Goal: Check status: Check status

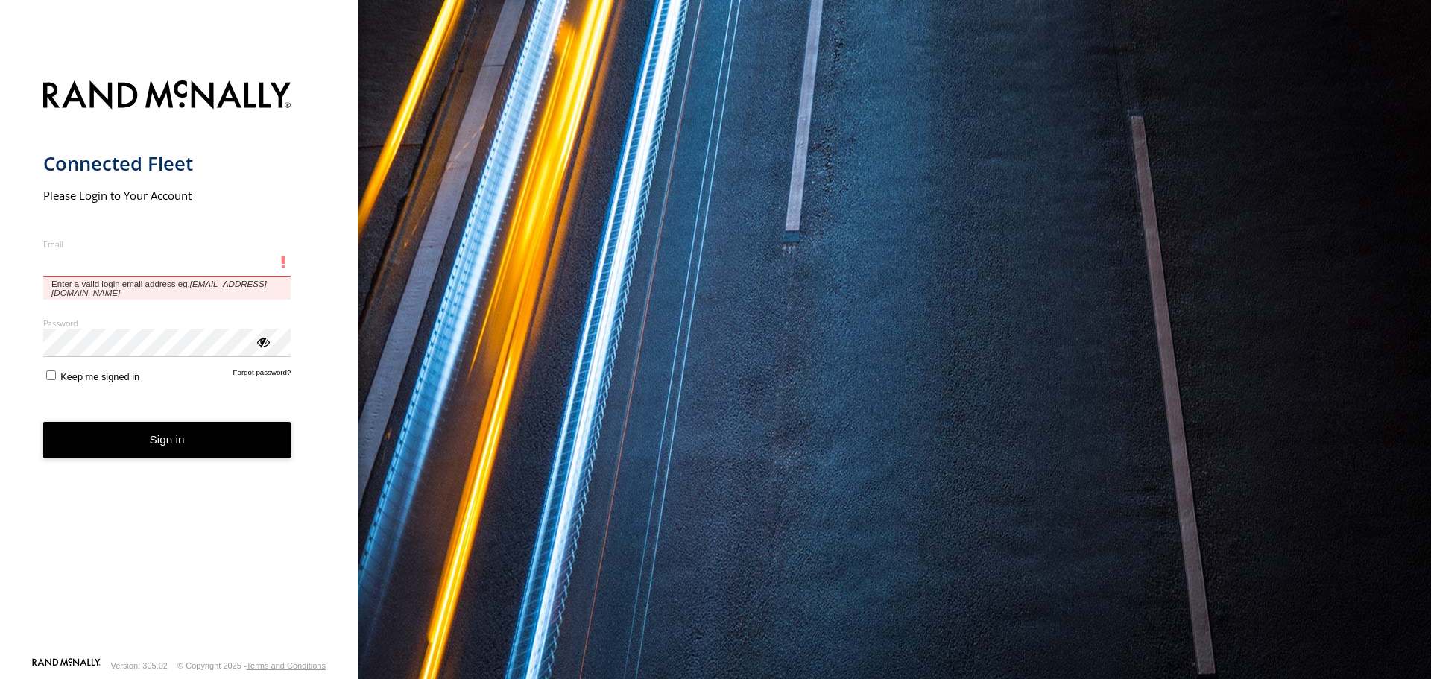
type input "**********"
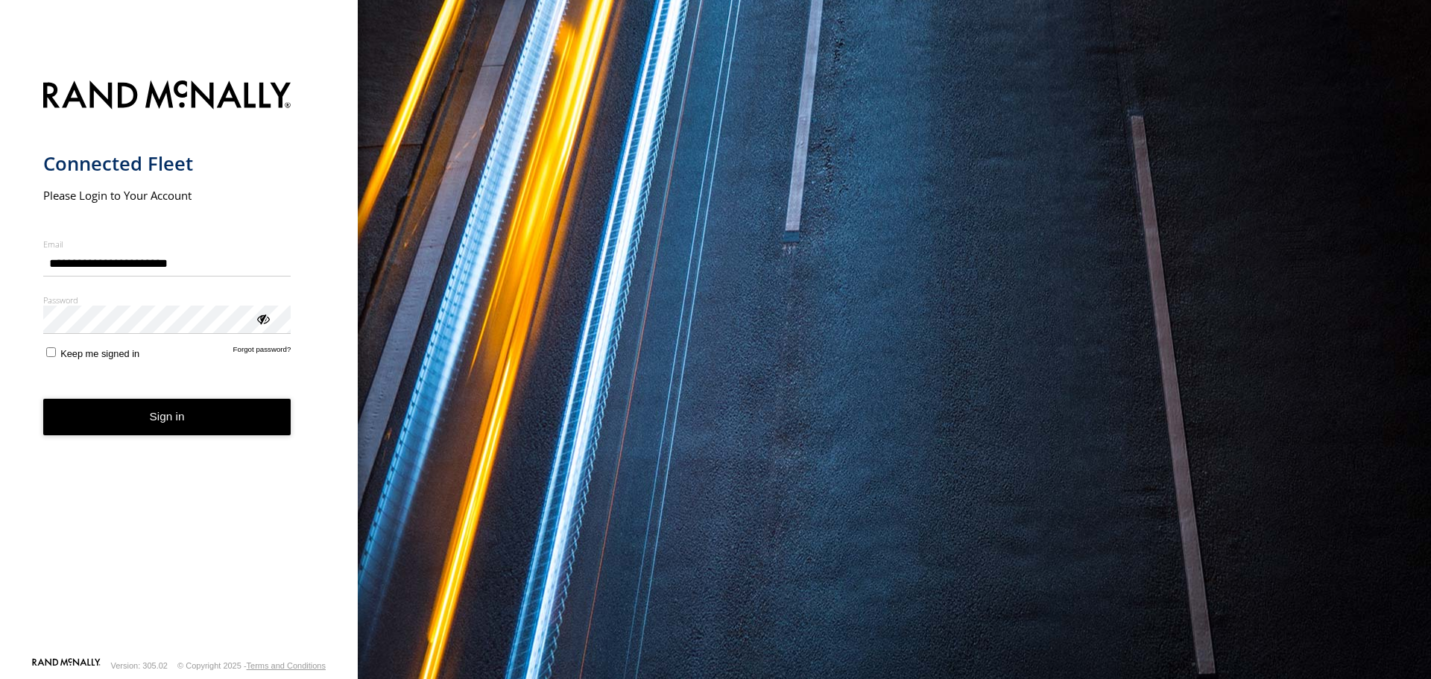
click at [110, 421] on button "Sign in" at bounding box center [167, 417] width 248 height 37
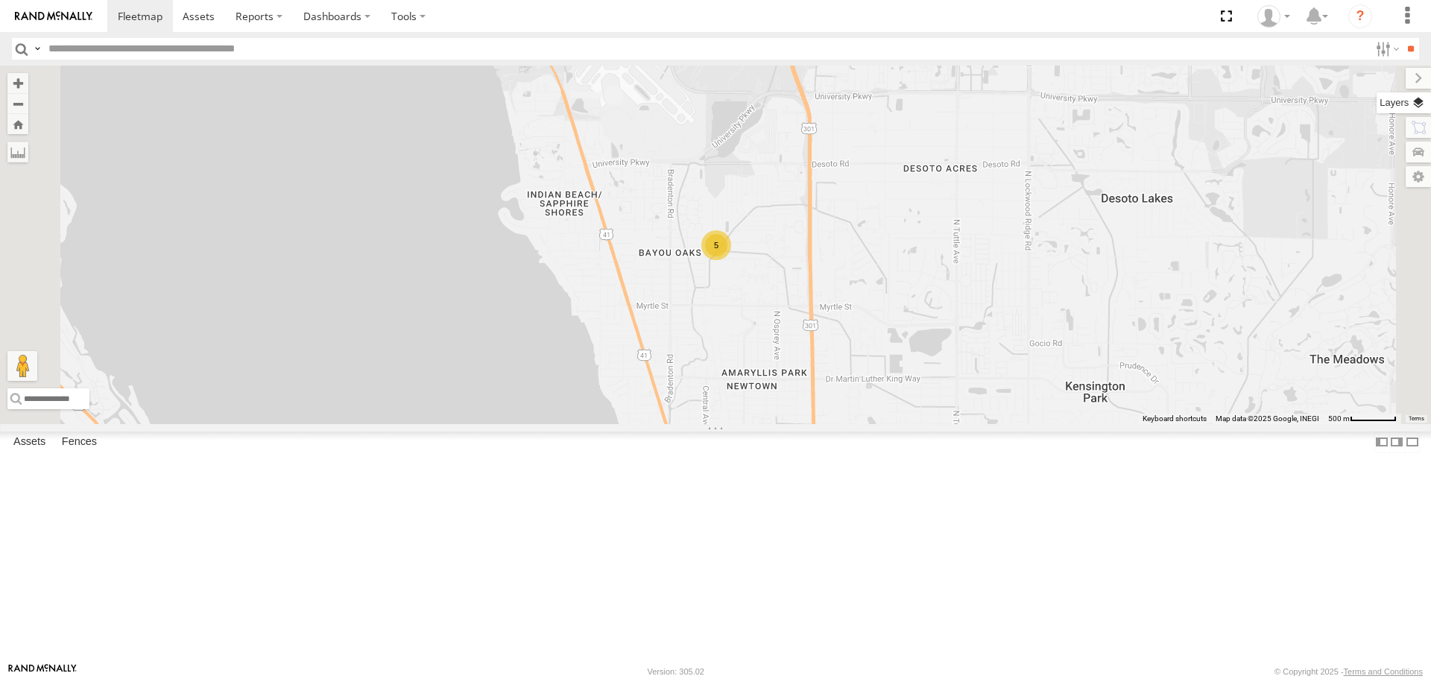
click at [1413, 104] on label at bounding box center [1404, 102] width 54 height 21
click at [0, 0] on span "Basemaps" at bounding box center [0, 0] width 0 height 0
click at [0, 0] on span "Roadmap" at bounding box center [0, 0] width 0 height 0
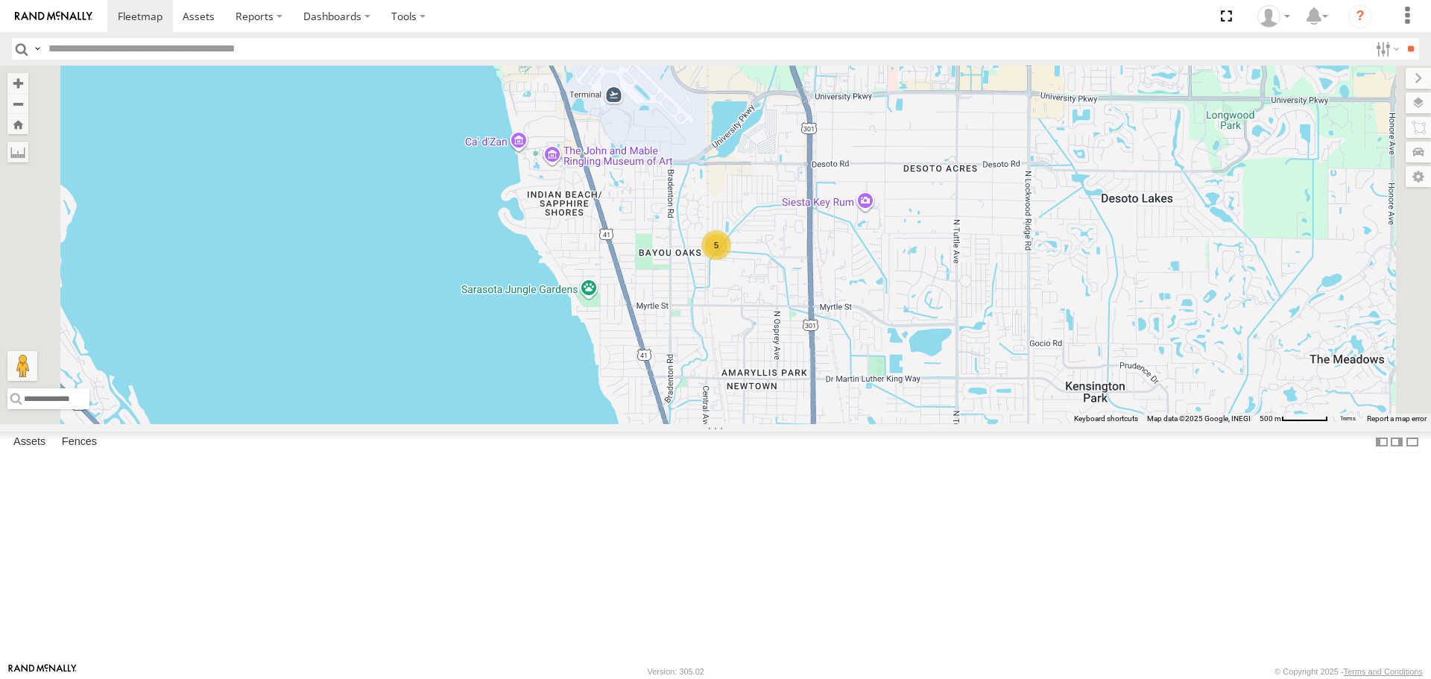
click at [0, 0] on span "Overlays" at bounding box center [0, 0] width 0 height 0
click at [0, 0] on span "Traffic" at bounding box center [0, 0] width 0 height 0
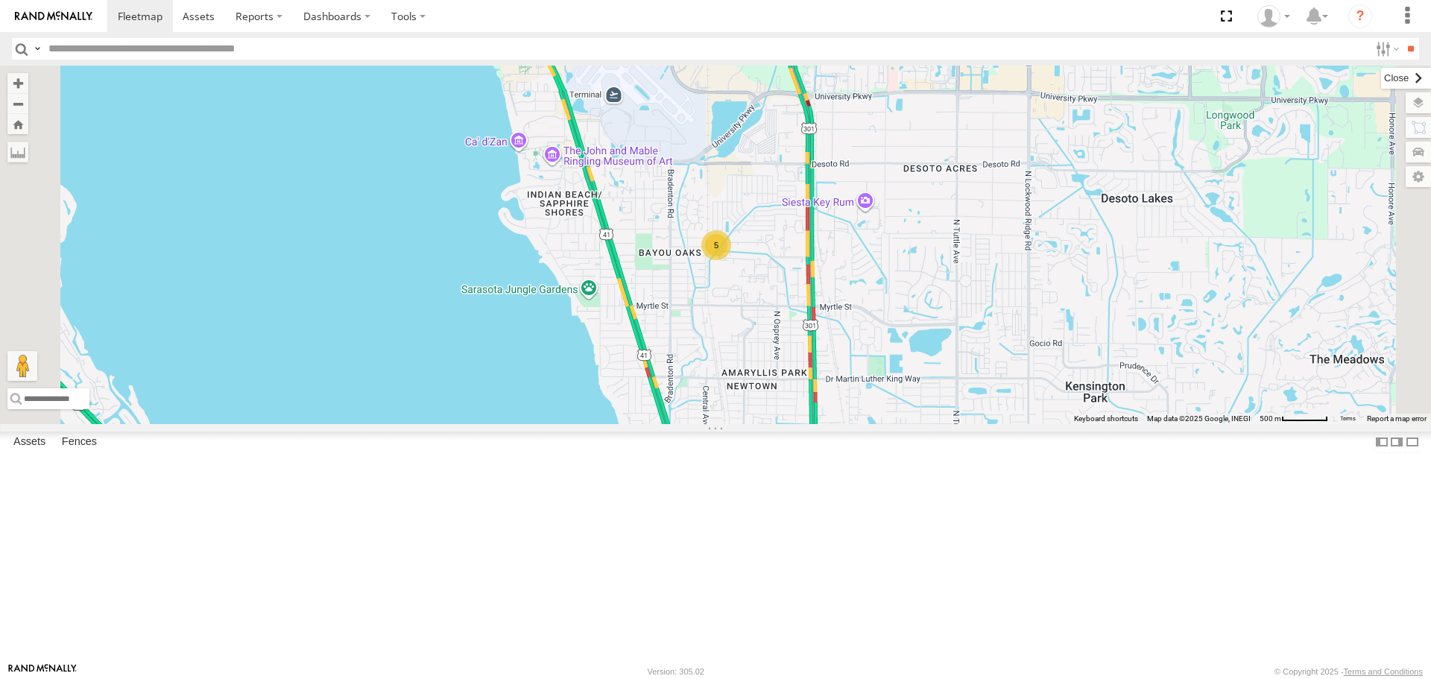
click at [1381, 76] on label at bounding box center [1406, 78] width 50 height 21
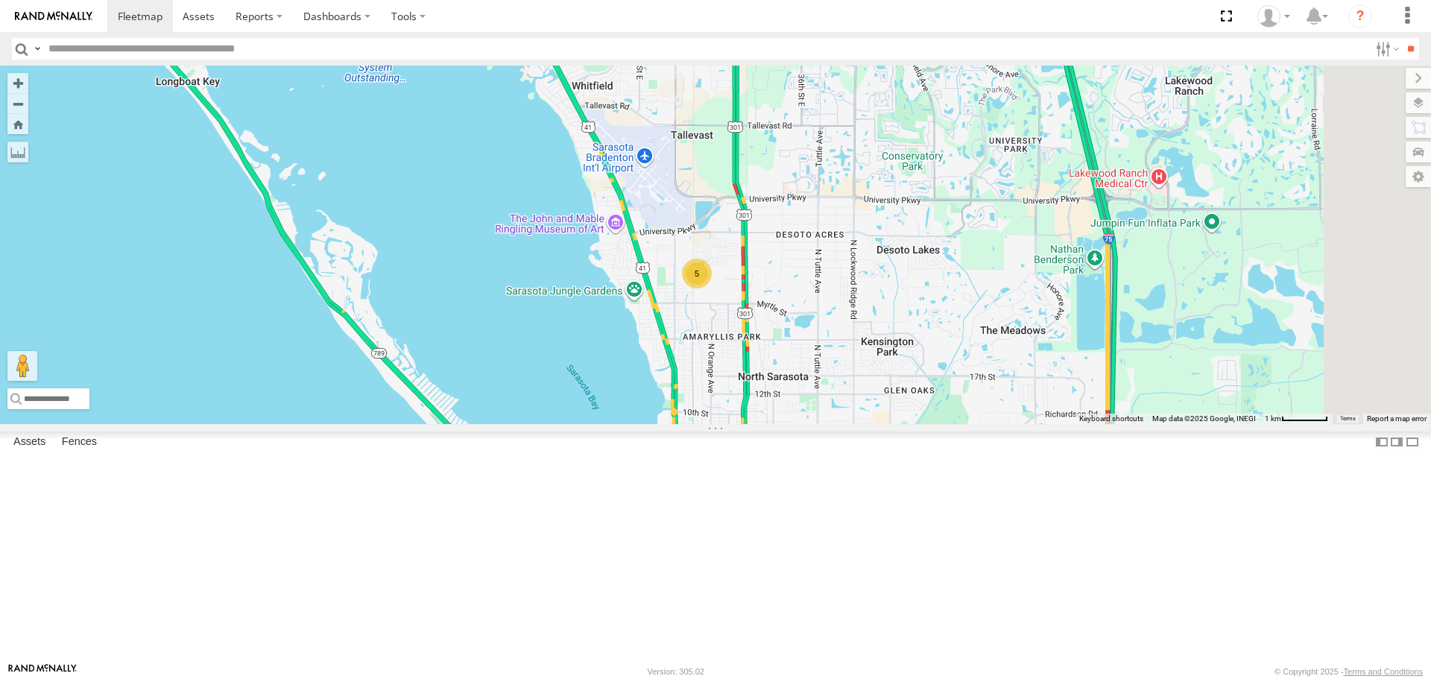
drag, startPoint x: 1148, startPoint y: 211, endPoint x: 1001, endPoint y: 319, distance: 182.3
click at [1001, 319] on div "5" at bounding box center [715, 245] width 1431 height 358
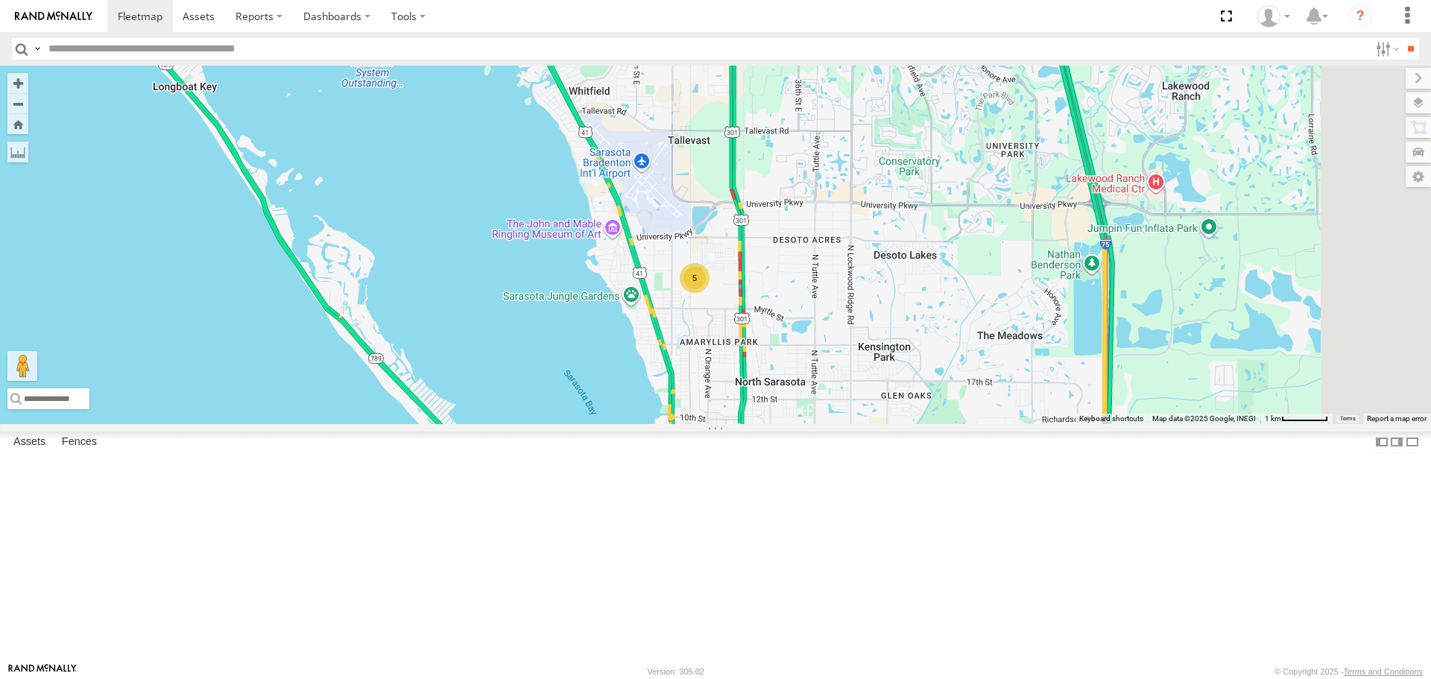
click at [0, 0] on link at bounding box center [0, 0] width 0 height 0
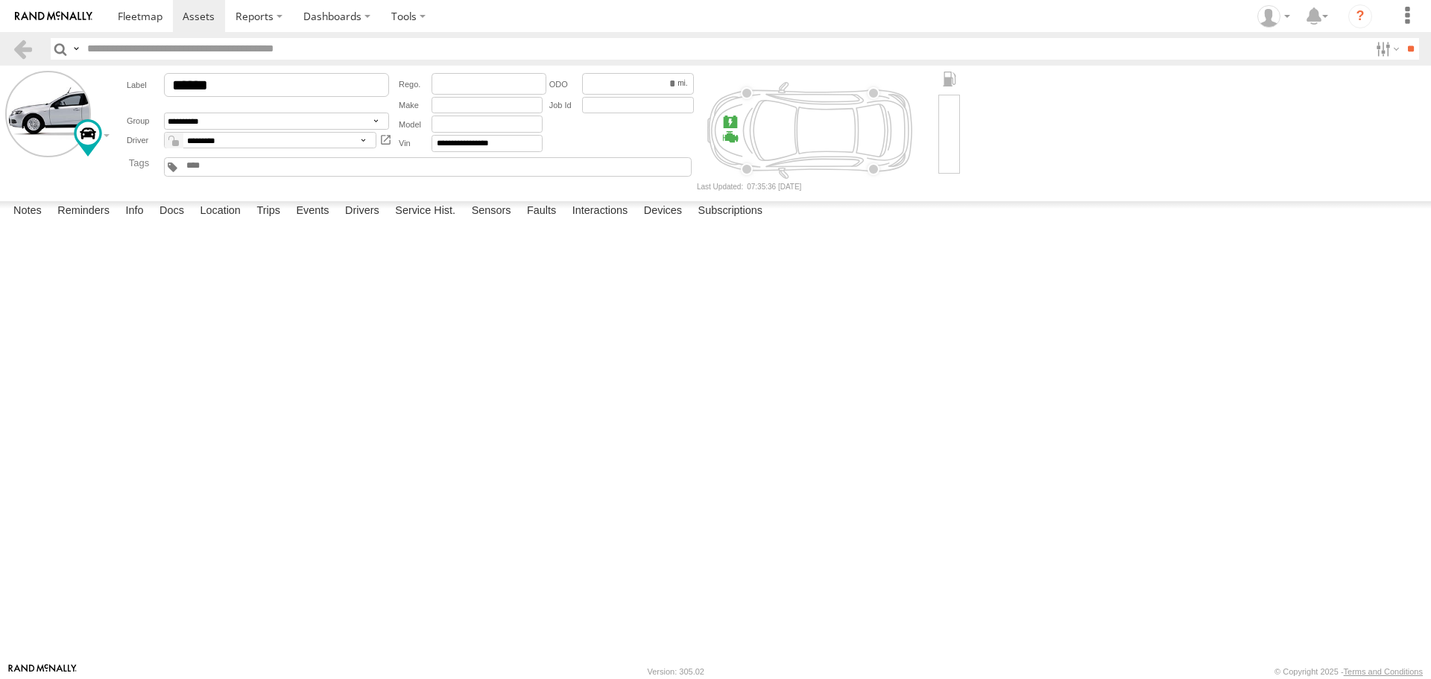
click at [0, 0] on div "23:19 08/13/2025 P0012 1 A Camshaft Position - Timing O ver-Retarded (Bank 1) O…" at bounding box center [0, 0] width 0 height 0
click at [0, 0] on div at bounding box center [0, 0] width 0 height 0
click at [0, 0] on label at bounding box center [0, 0] width 0 height 0
click at [0, 0] on button "Proceed" at bounding box center [0, 0] width 0 height 0
click at [125, 19] on span at bounding box center [140, 16] width 45 height 14
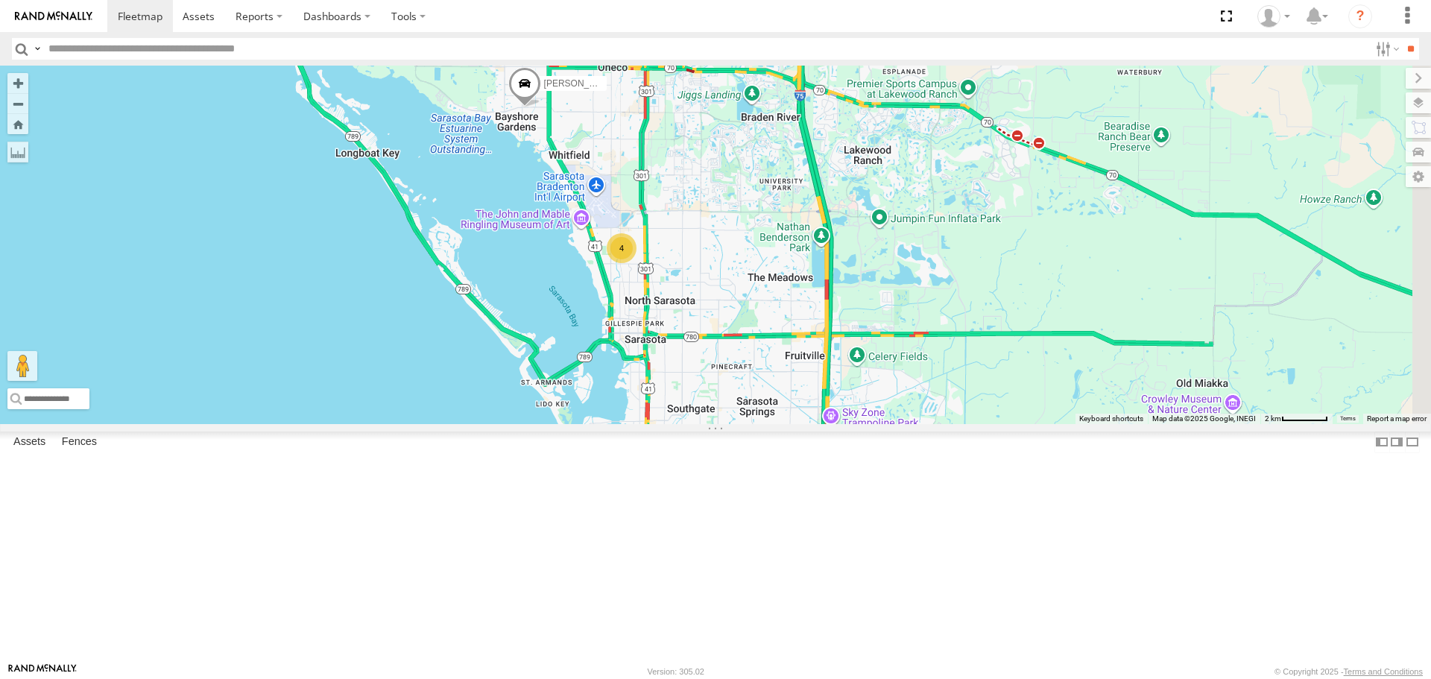
drag, startPoint x: 862, startPoint y: 380, endPoint x: 686, endPoint y: 340, distance: 181.2
click at [735, 362] on div "Robert 4" at bounding box center [715, 245] width 1431 height 358
click at [0, 0] on link at bounding box center [0, 0] width 0 height 0
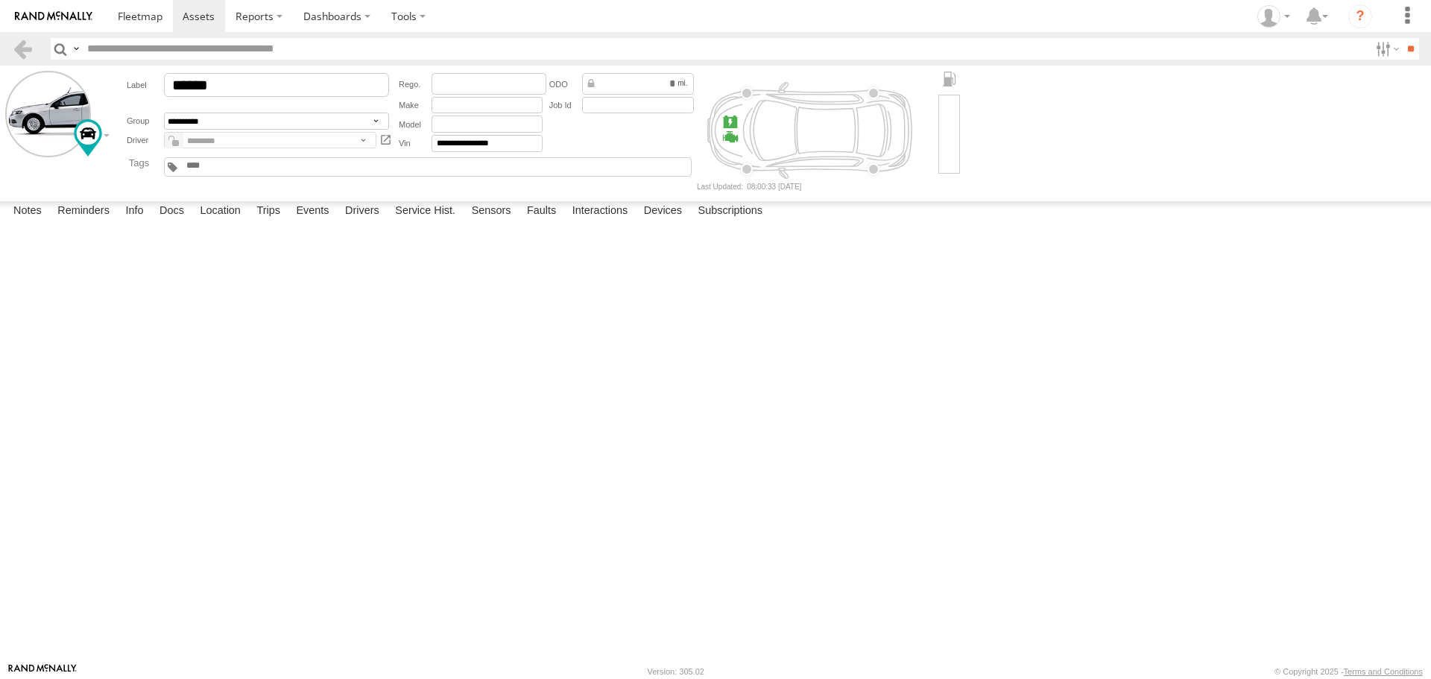
click at [0, 0] on label at bounding box center [0, 0] width 0 height 0
click at [0, 0] on button "Proceed" at bounding box center [0, 0] width 0 height 0
click at [139, 16] on span at bounding box center [140, 16] width 45 height 14
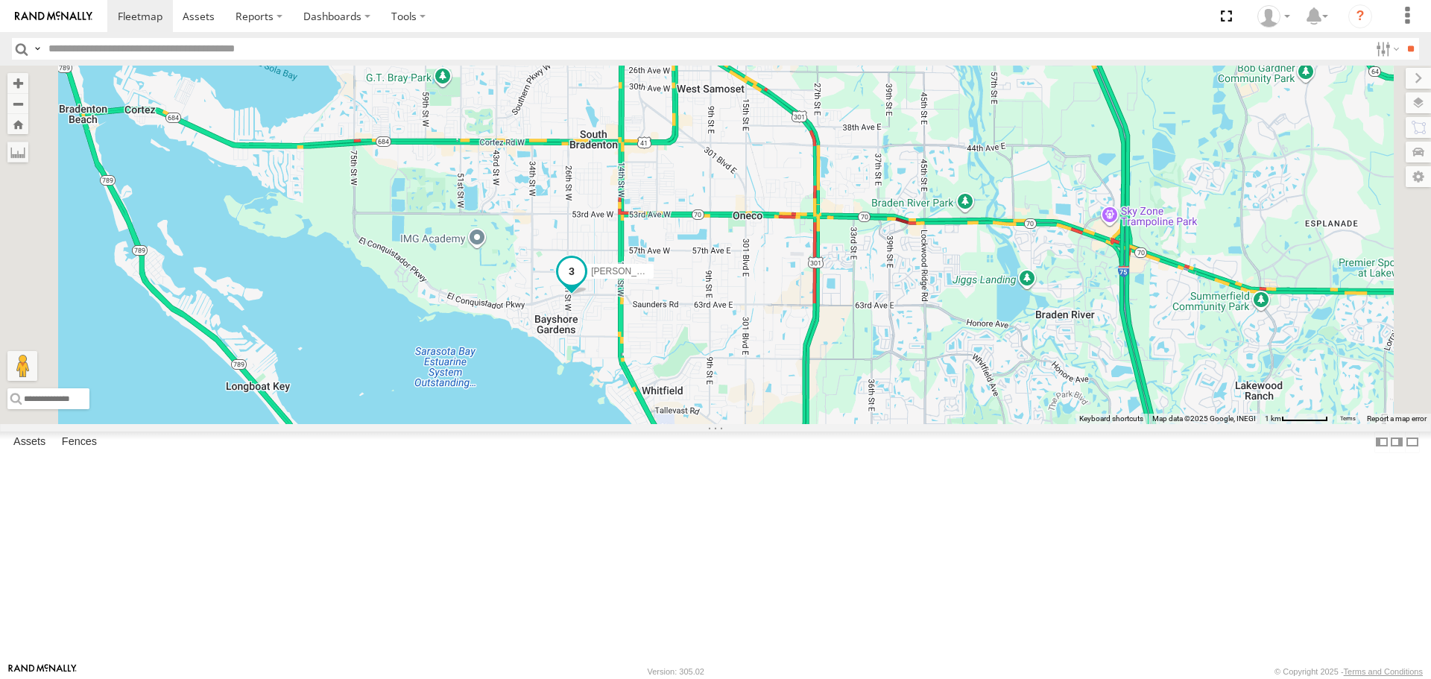
drag, startPoint x: 786, startPoint y: 220, endPoint x: 743, endPoint y: 386, distance: 171.8
click at [588, 295] on span at bounding box center [571, 275] width 33 height 40
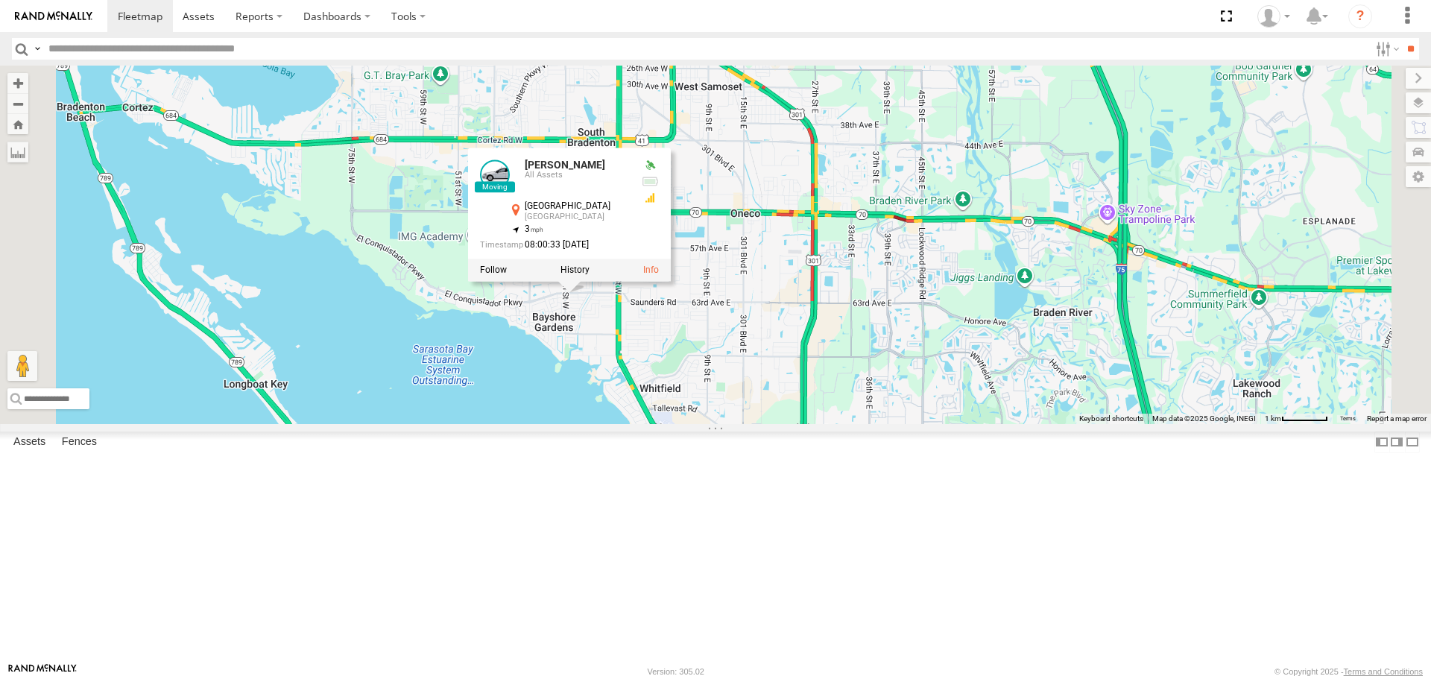
click at [732, 423] on div "4 [PERSON_NAME] [PERSON_NAME] All Assets [GEOGRAPHIC_DATA] [GEOGRAPHIC_DATA] 27…" at bounding box center [715, 245] width 1431 height 358
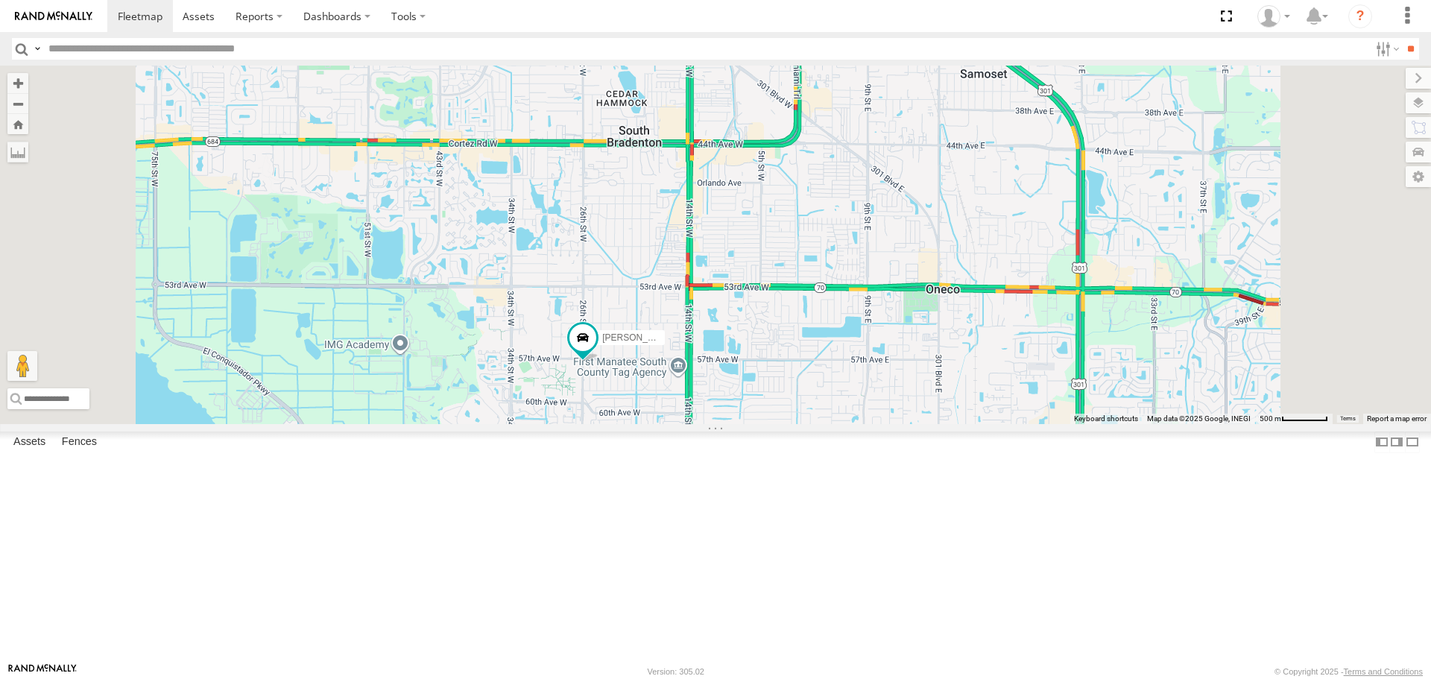
drag, startPoint x: 665, startPoint y: 319, endPoint x: 666, endPoint y: 493, distance: 174.4
click at [666, 423] on div "[PERSON_NAME]" at bounding box center [715, 245] width 1431 height 358
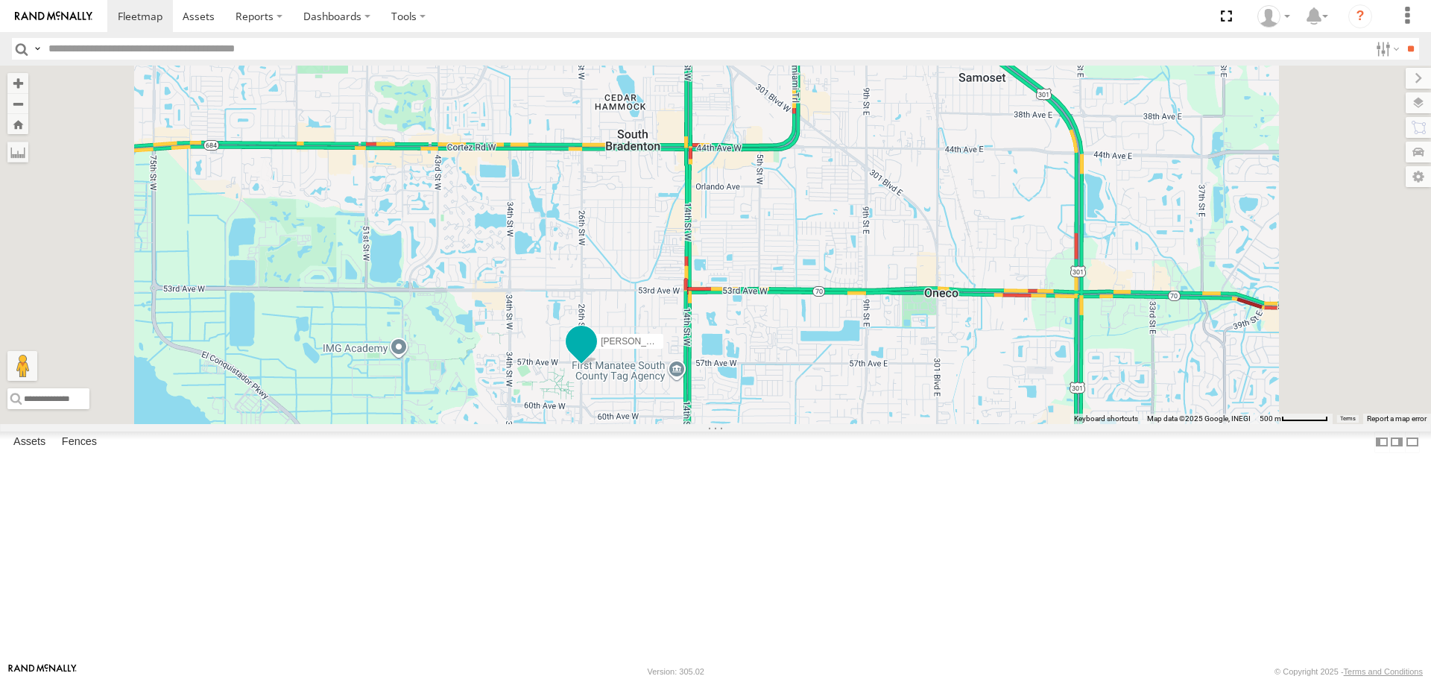
click at [595, 355] on span at bounding box center [581, 341] width 27 height 27
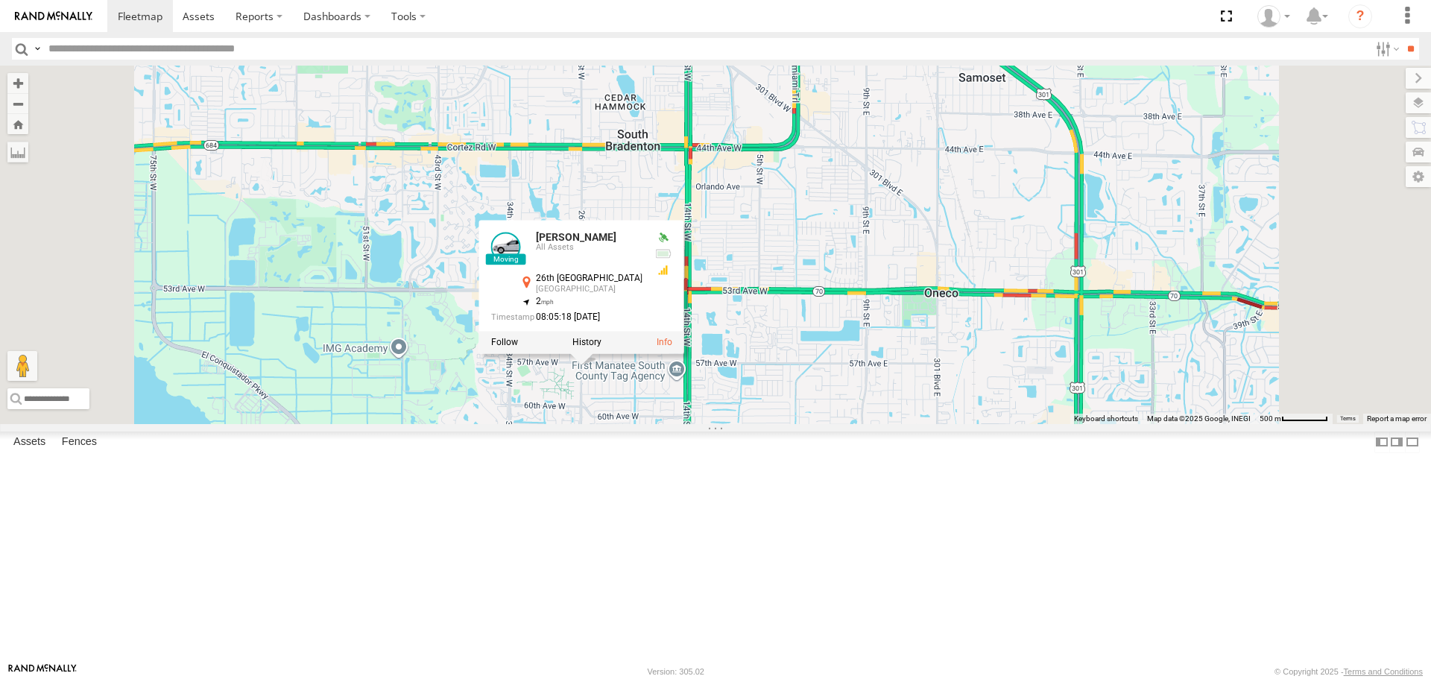
click at [698, 423] on div "[PERSON_NAME] [PERSON_NAME] All Assets [GEOGRAPHIC_DATA] 27.44013 , -82.58765 2…" at bounding box center [715, 245] width 1431 height 358
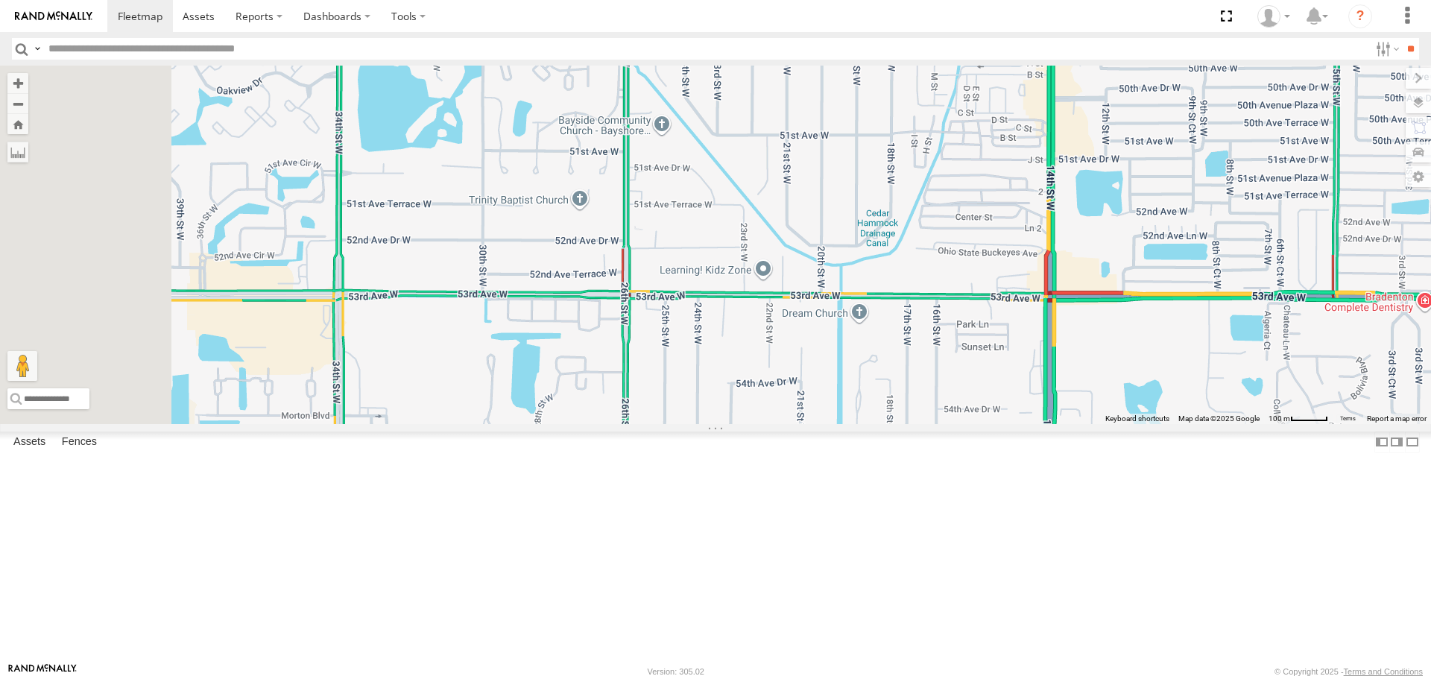
drag, startPoint x: 871, startPoint y: 448, endPoint x: 888, endPoint y: 499, distance: 54.0
click at [889, 423] on div at bounding box center [715, 245] width 1431 height 358
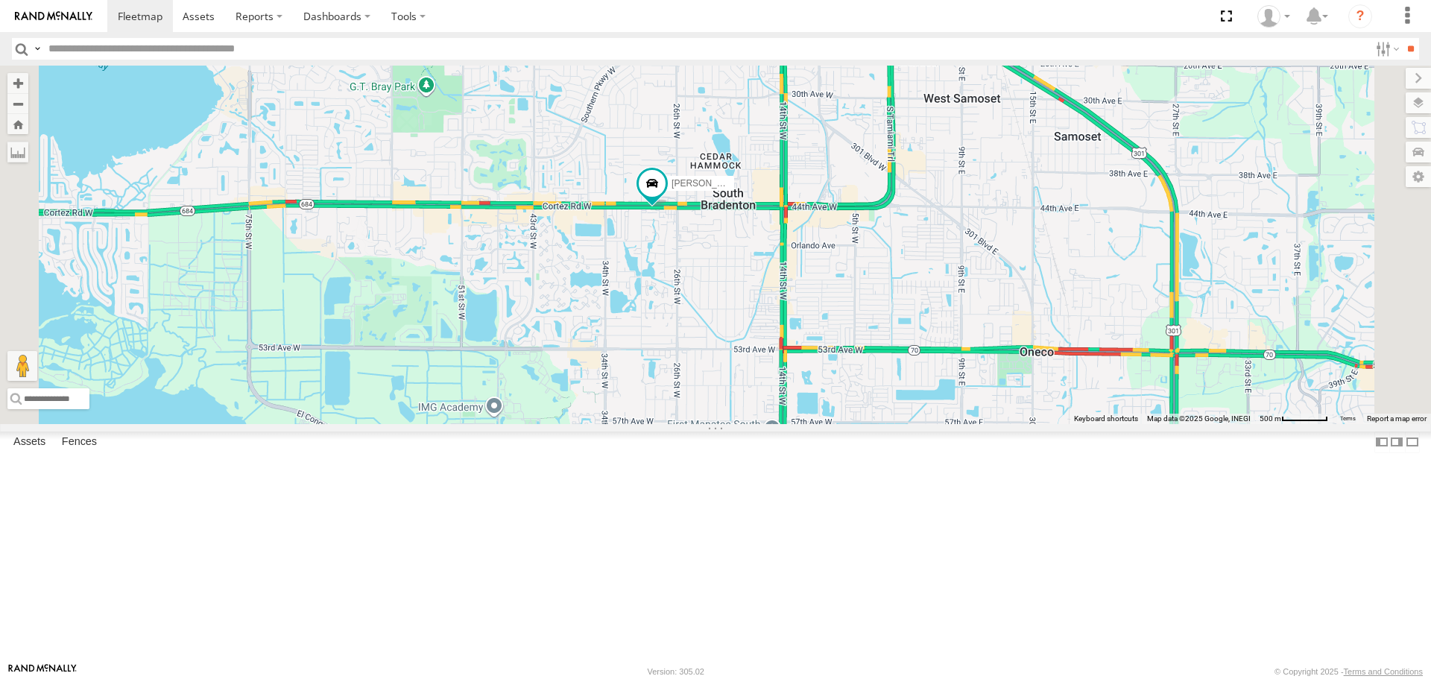
click at [0, 0] on link at bounding box center [0, 0] width 0 height 0
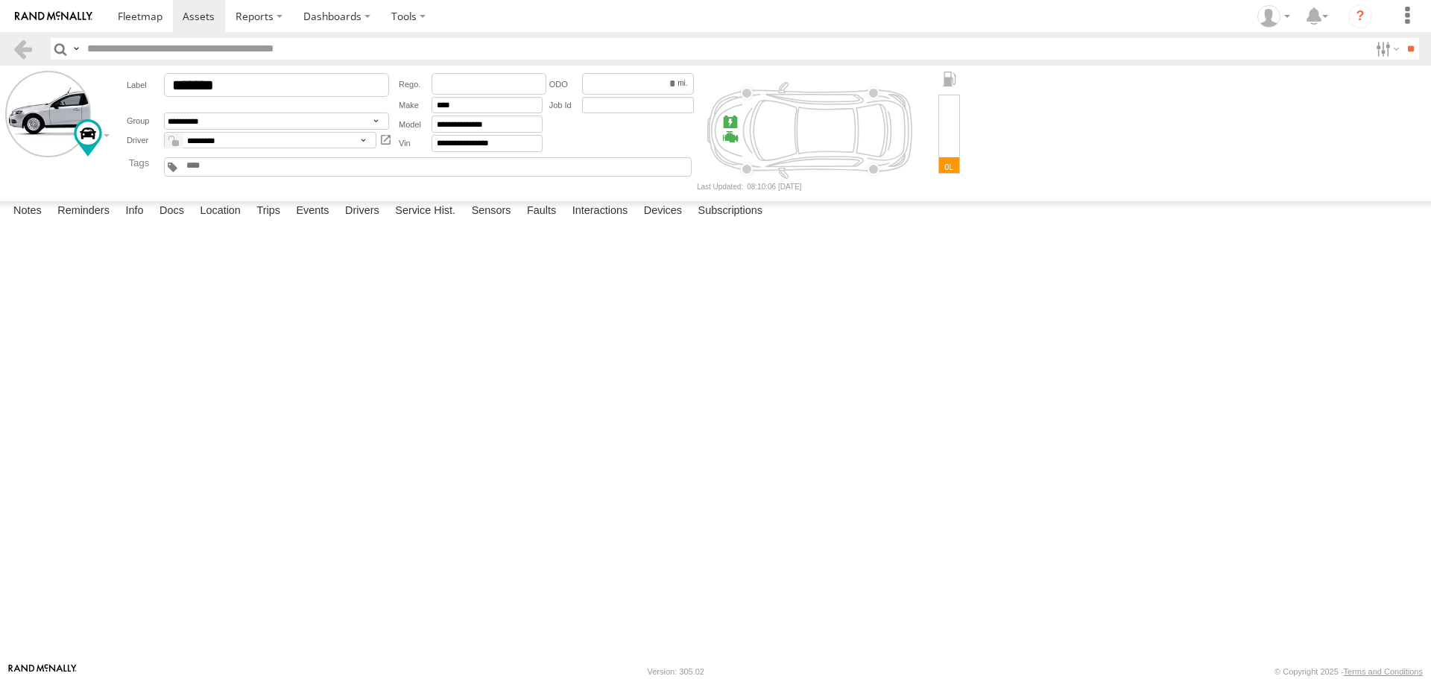
click at [0, 0] on div at bounding box center [0, 0] width 0 height 0
click at [0, 0] on label at bounding box center [0, 0] width 0 height 0
click at [0, 0] on button "Proceed" at bounding box center [0, 0] width 0 height 0
click at [124, 25] on link at bounding box center [140, 16] width 66 height 32
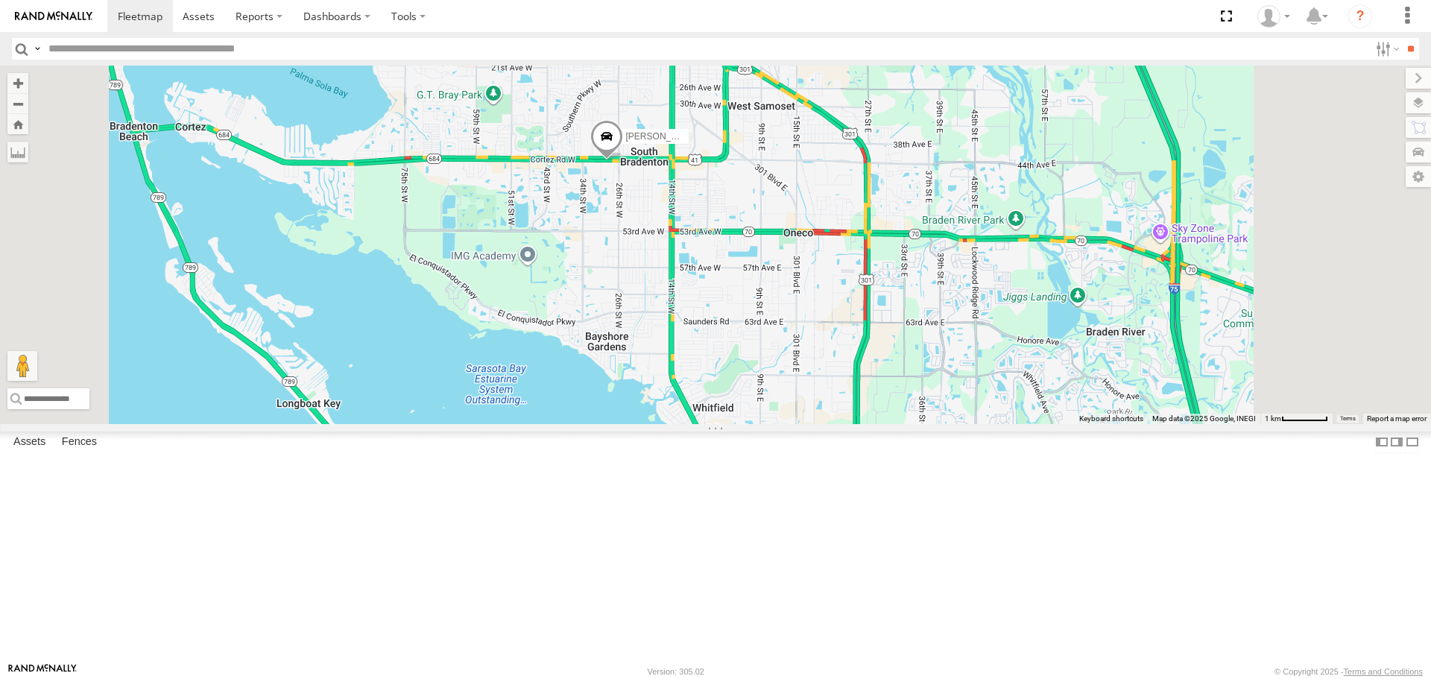
drag, startPoint x: 795, startPoint y: 210, endPoint x: 792, endPoint y: 356, distance: 145.4
click at [792, 358] on div "4 Robert" at bounding box center [715, 245] width 1431 height 358
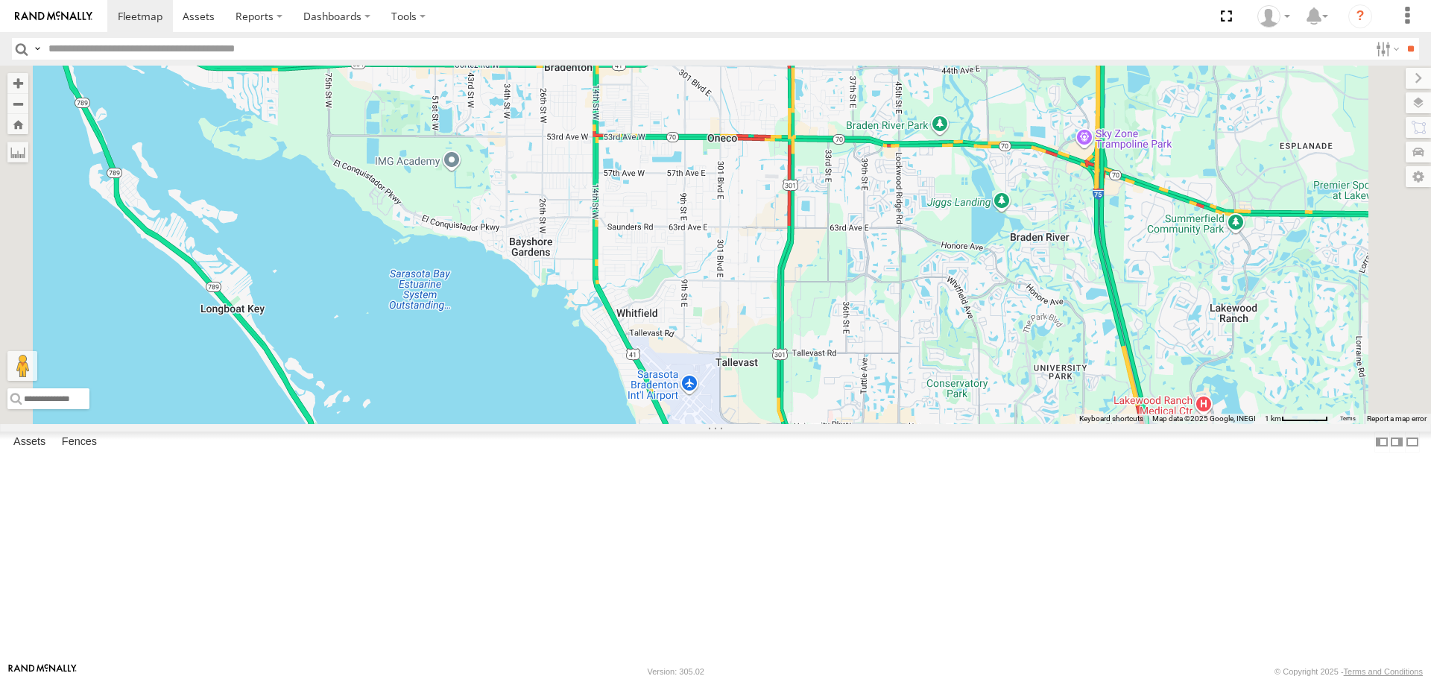
drag, startPoint x: 943, startPoint y: 521, endPoint x: 859, endPoint y: 420, distance: 131.2
click at [859, 422] on div "[PERSON_NAME]" at bounding box center [715, 245] width 1431 height 358
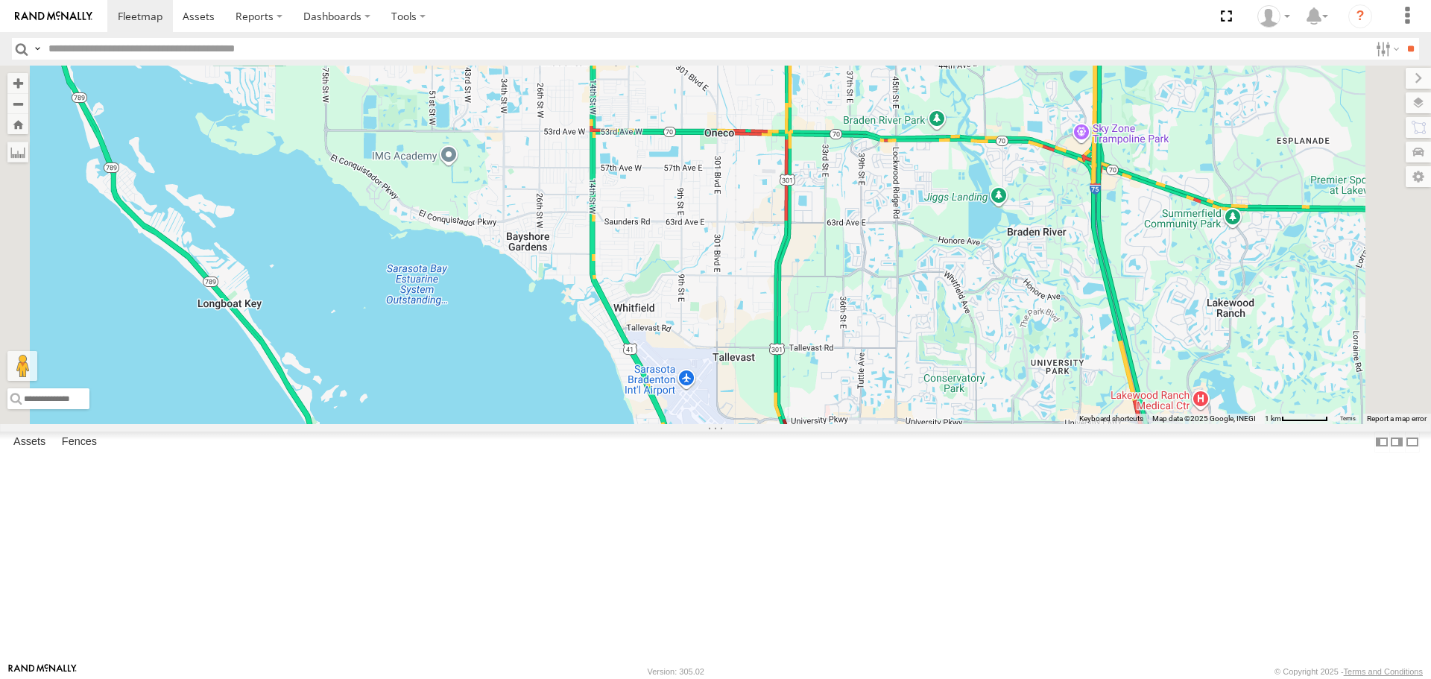
click at [449, 60] on span at bounding box center [433, 39] width 33 height 40
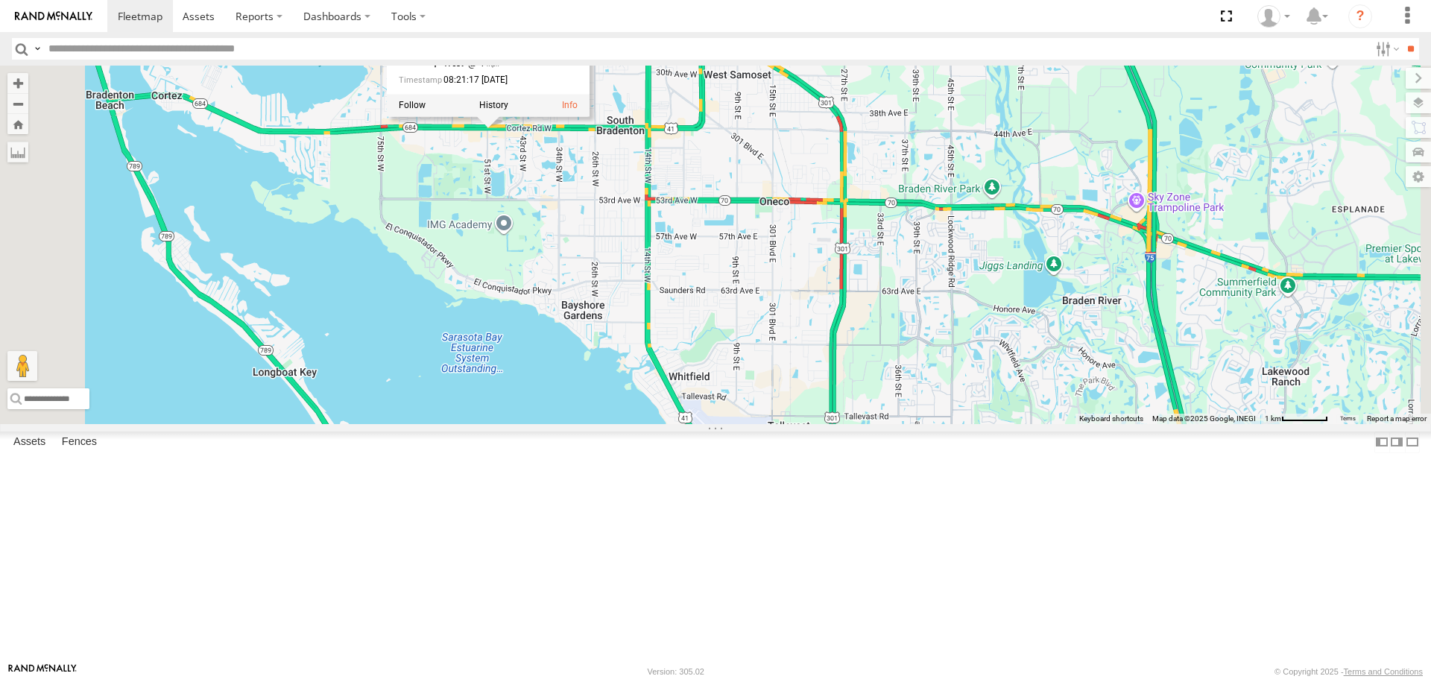
drag, startPoint x: 629, startPoint y: 243, endPoint x: 751, endPoint y: 425, distance: 218.7
click at [751, 423] on div "Robert 4 Robert All Assets 44th Ave W Bradenton 27.46256 , -82.61216 West 7 08:…" at bounding box center [715, 245] width 1431 height 358
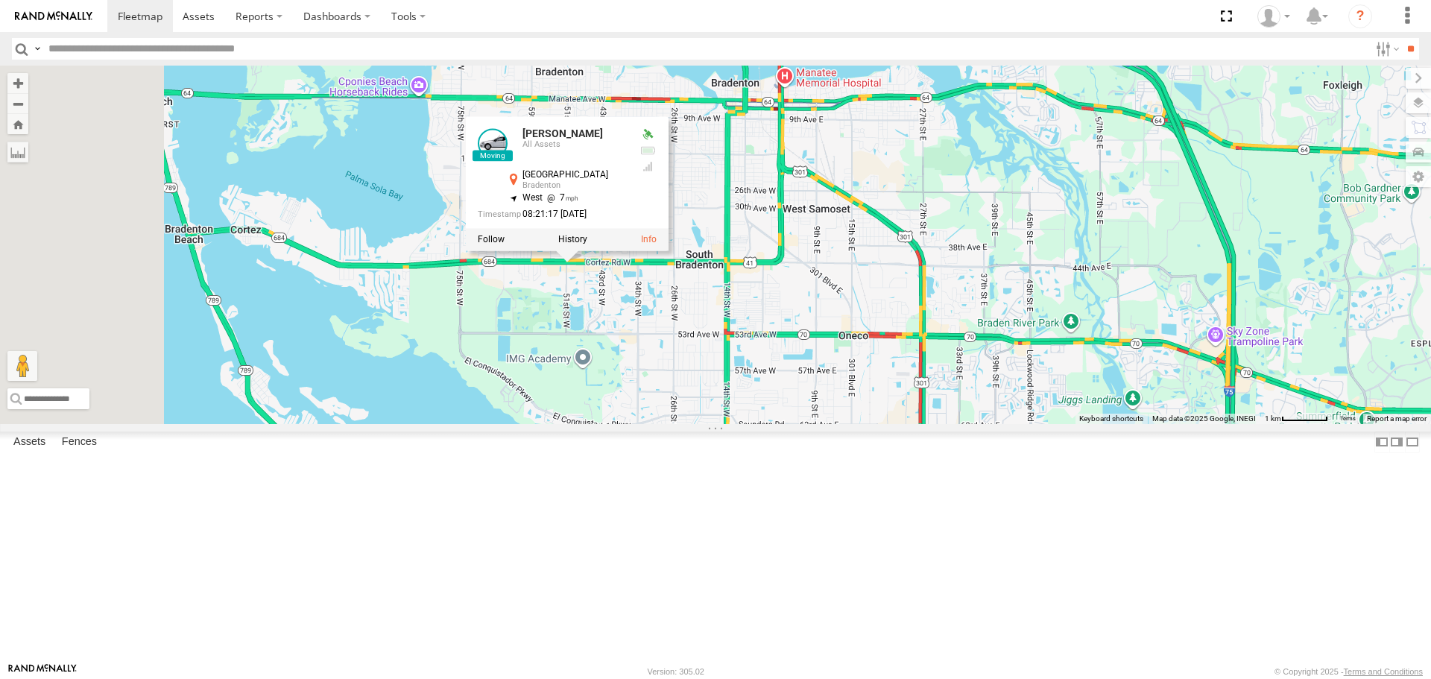
click at [749, 148] on div "Robert 4 Robert All Assets 44th Ave W Bradenton 27.46256 , -82.61216 West 7 08:…" at bounding box center [715, 245] width 1431 height 358
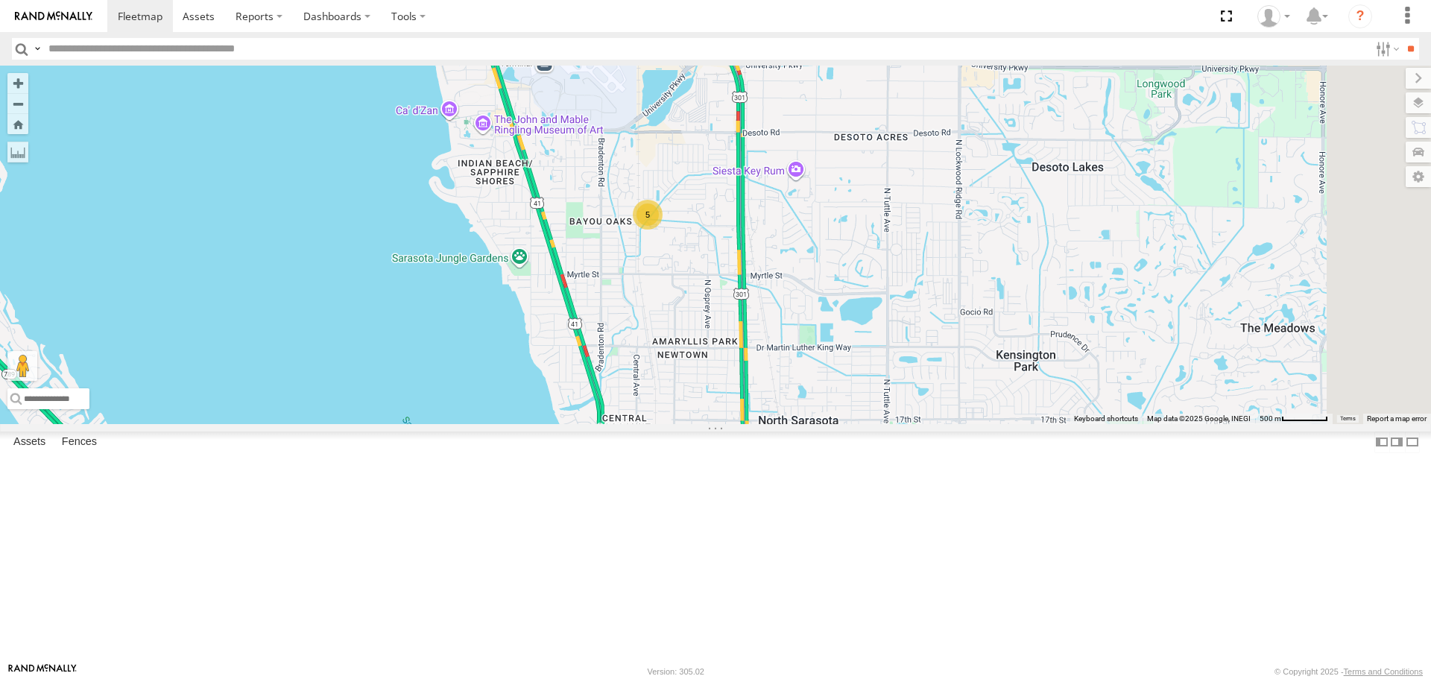
drag, startPoint x: 807, startPoint y: 324, endPoint x: 728, endPoint y: 284, distance: 87.7
click at [728, 284] on div "5" at bounding box center [715, 245] width 1431 height 358
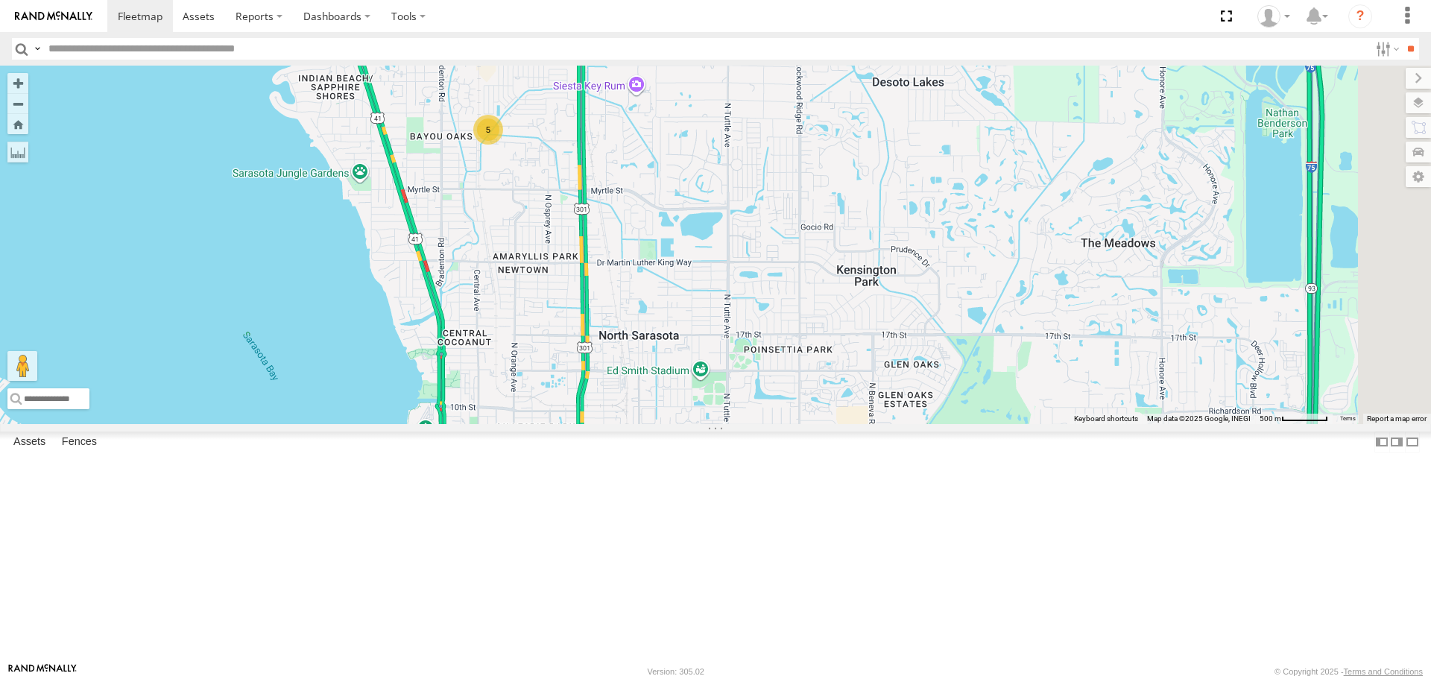
drag, startPoint x: 817, startPoint y: 411, endPoint x: 661, endPoint y: 332, distance: 174.3
click at [661, 332] on div "5" at bounding box center [715, 245] width 1431 height 358
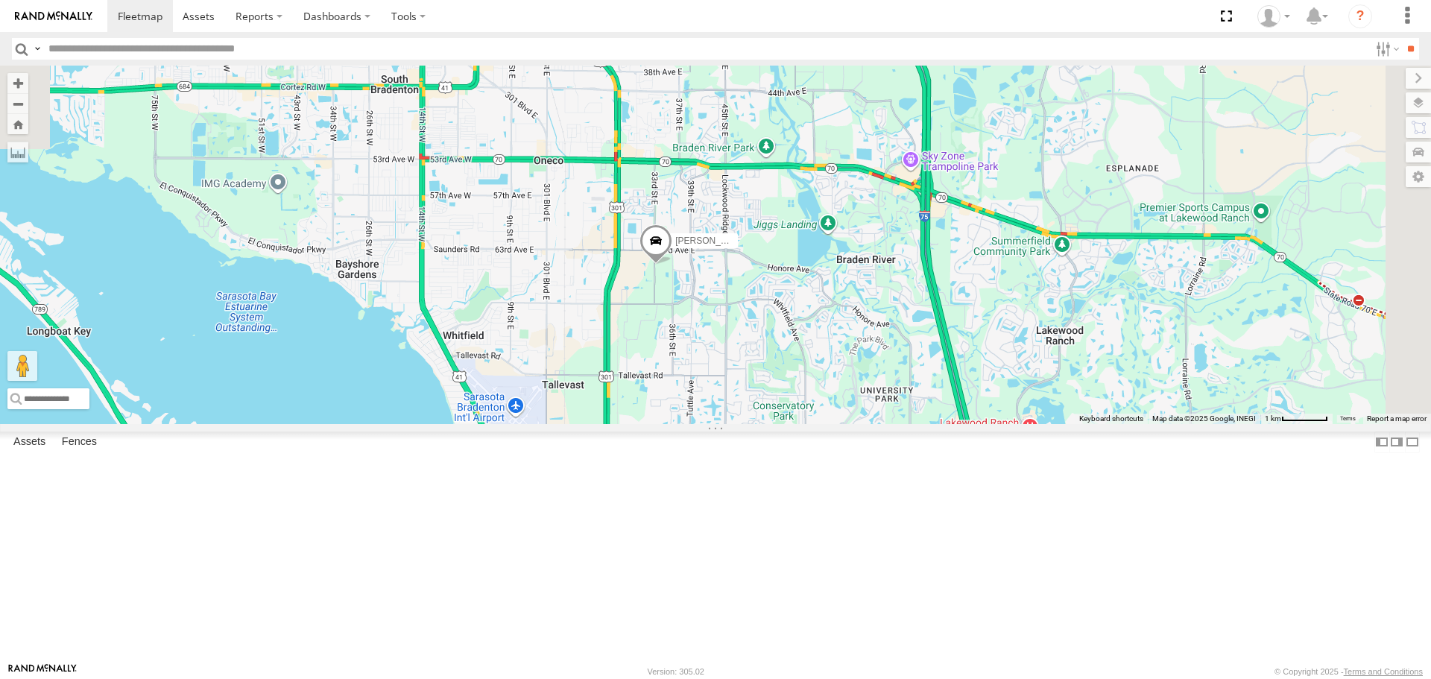
drag, startPoint x: 913, startPoint y: 183, endPoint x: 776, endPoint y: 411, distance: 265.5
click at [764, 423] on div "Tom Robert 3" at bounding box center [715, 245] width 1431 height 358
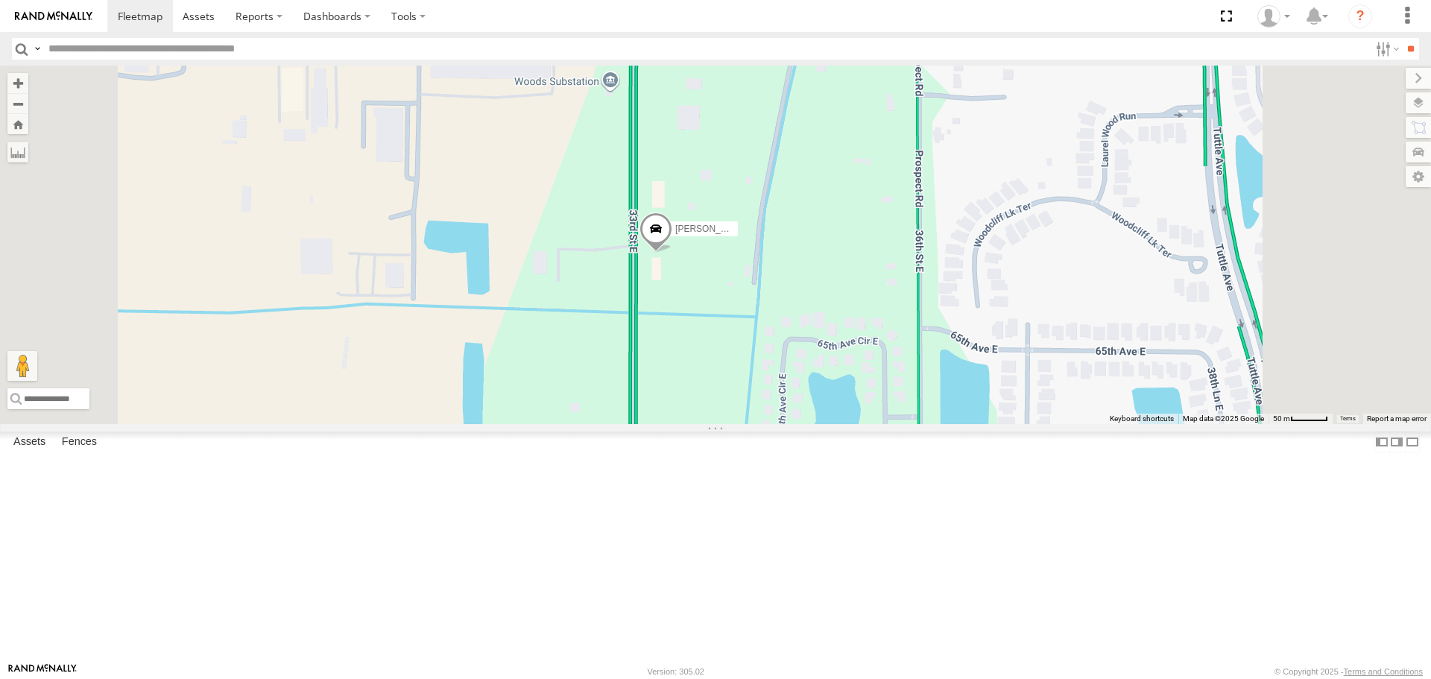
click at [0, 0] on link at bounding box center [0, 0] width 0 height 0
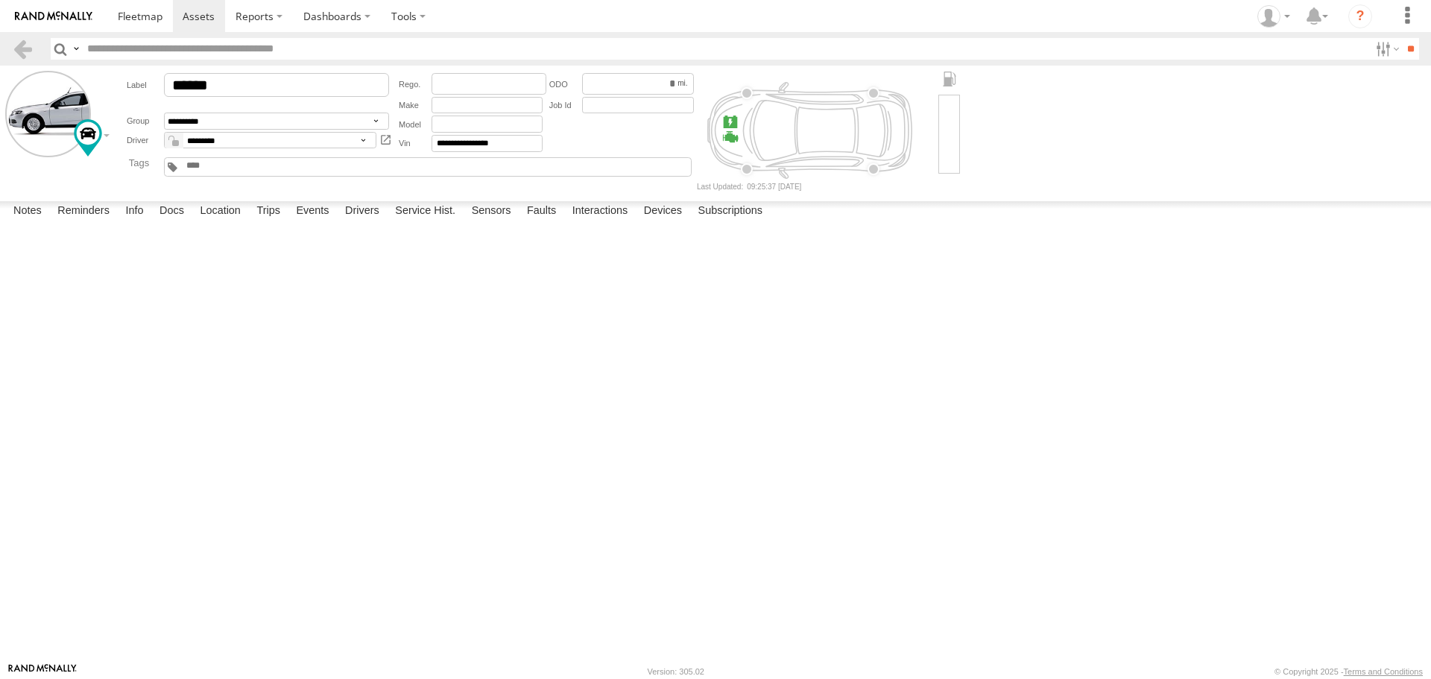
click at [0, 0] on label at bounding box center [0, 0] width 0 height 0
click at [0, 0] on button "Proceed" at bounding box center [0, 0] width 0 height 0
click at [127, 25] on link at bounding box center [140, 16] width 66 height 32
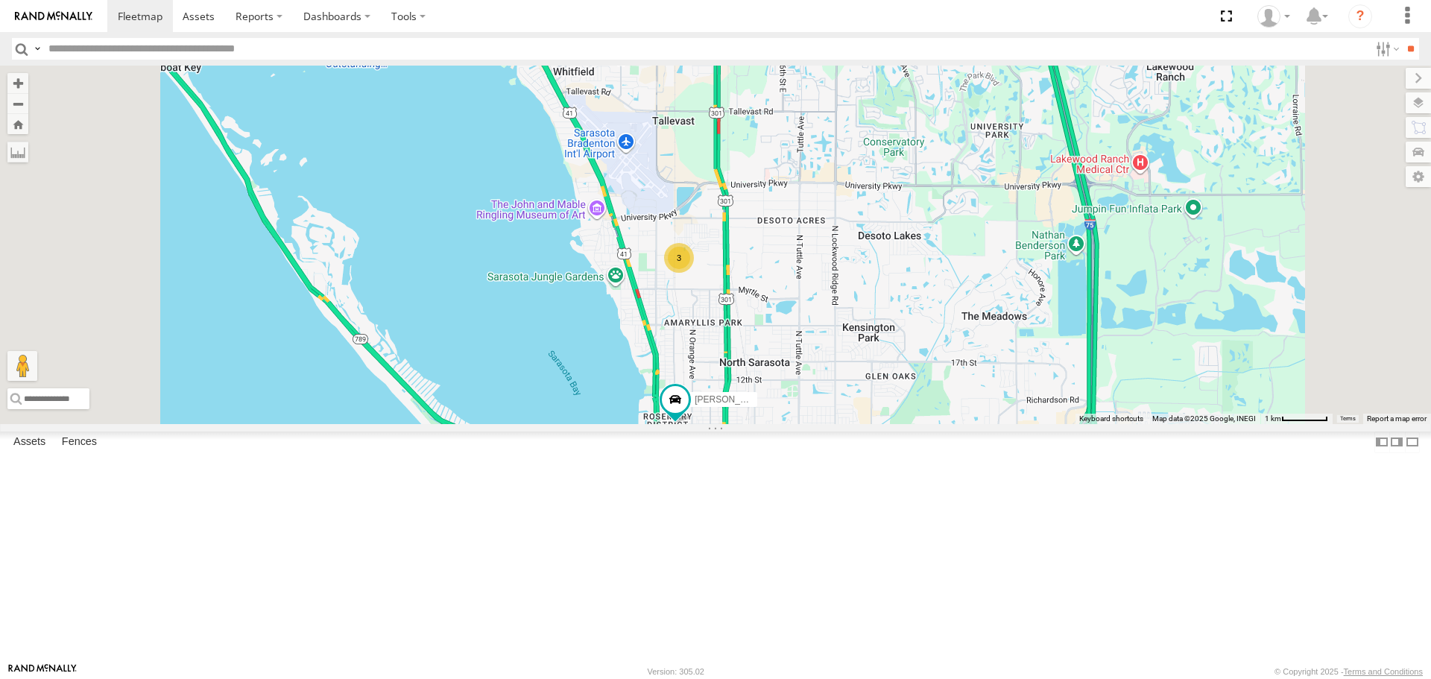
drag, startPoint x: 970, startPoint y: 569, endPoint x: 964, endPoint y: 385, distance: 185.0
click at [966, 391] on div "Tom 3 Robert" at bounding box center [715, 245] width 1431 height 358
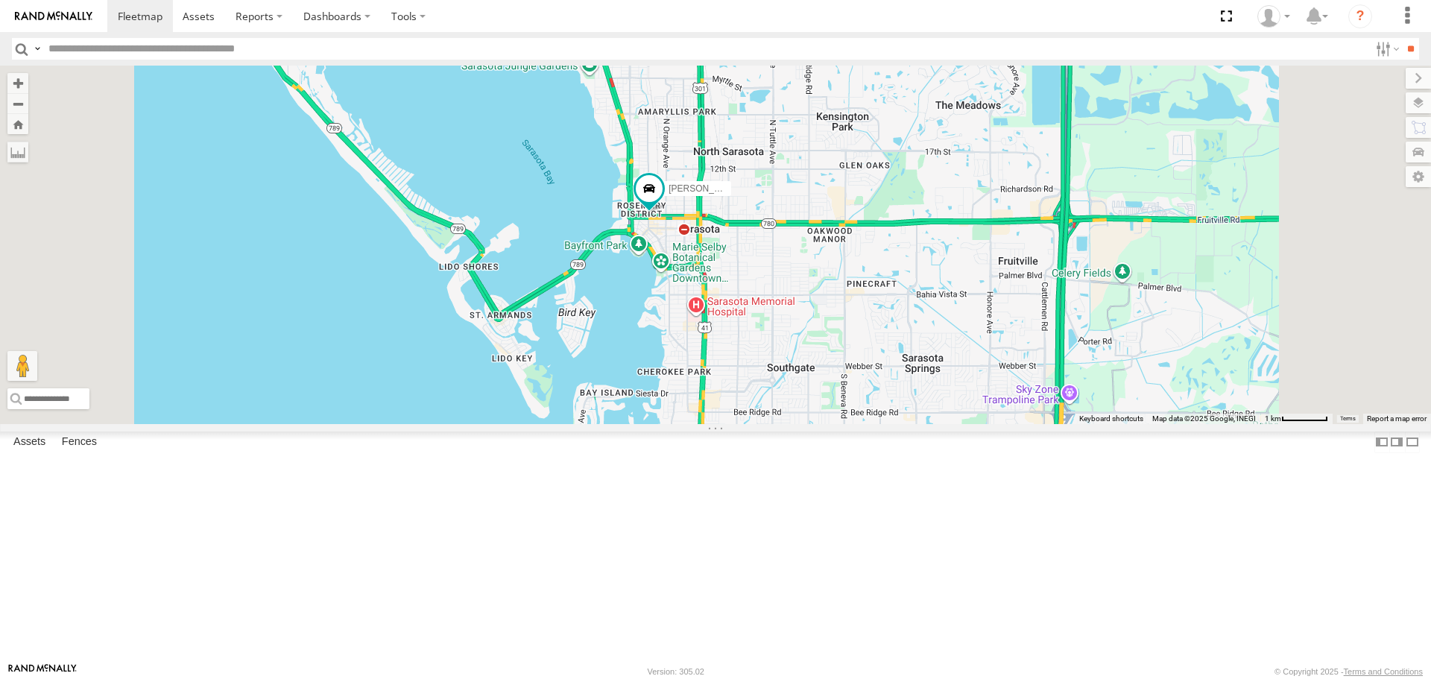
drag, startPoint x: 968, startPoint y: 470, endPoint x: 921, endPoint y: 390, distance: 92.2
click at [921, 390] on div "Tom 3 Robert" at bounding box center [715, 245] width 1431 height 358
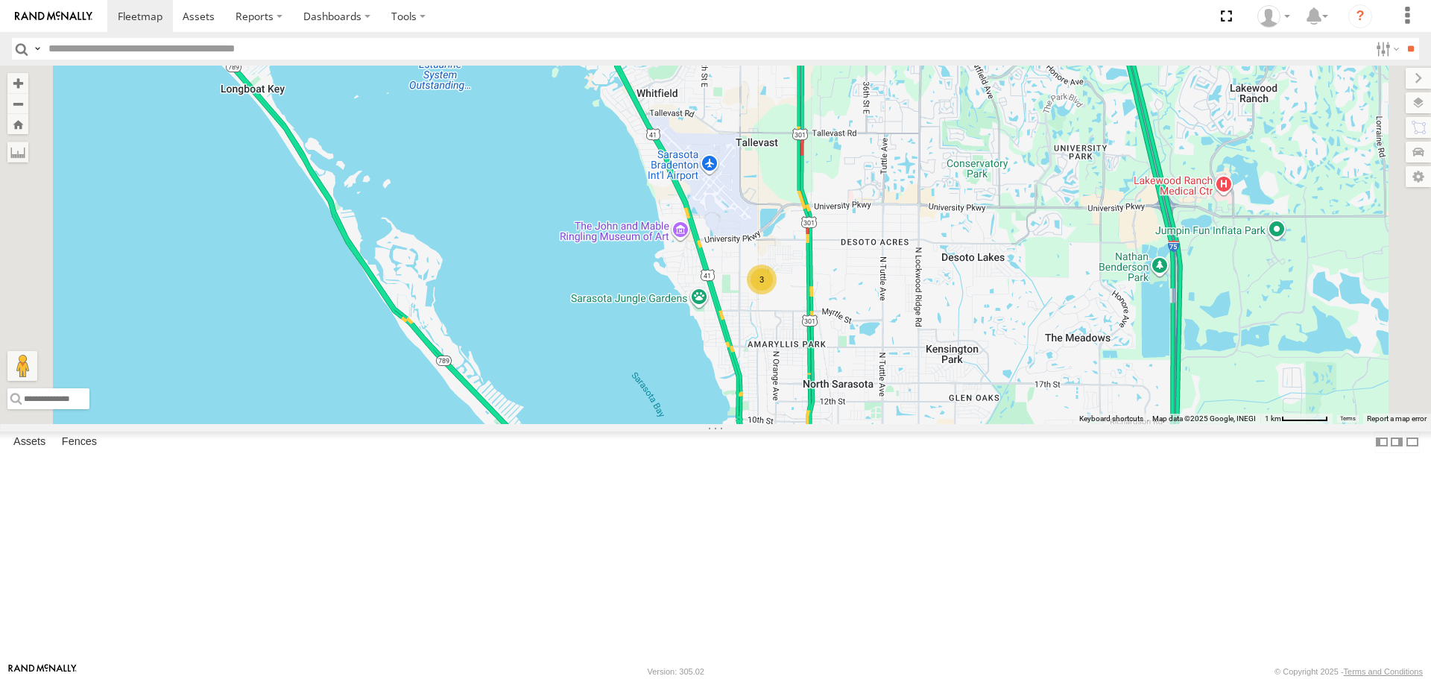
click at [0, 0] on div "Robert All Assets Cortez Rd W South Bradenton 27.46239 -82.59139 Video Tom All …" at bounding box center [0, 0] width 0 height 0
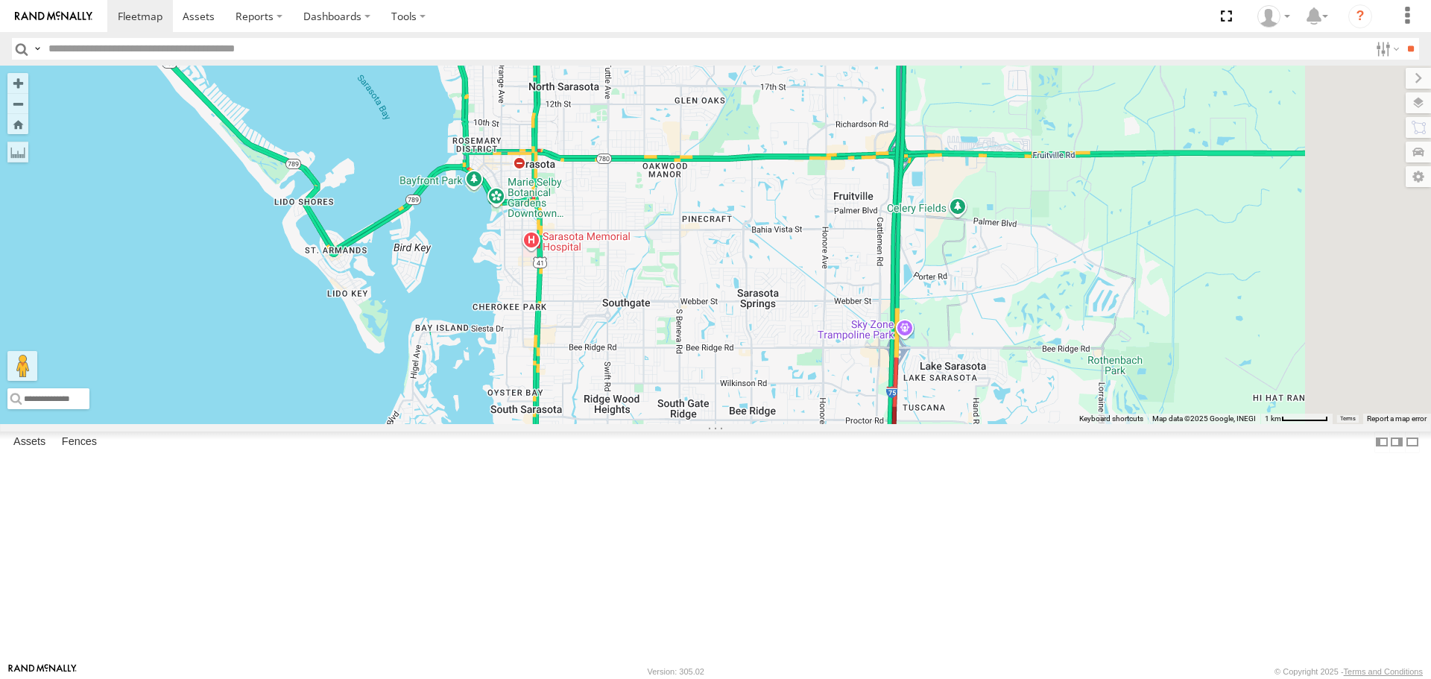
drag, startPoint x: 1058, startPoint y: 480, endPoint x: 783, endPoint y: 183, distance: 405.6
click at [783, 183] on div "3" at bounding box center [715, 245] width 1431 height 358
drag, startPoint x: 824, startPoint y: 224, endPoint x: 914, endPoint y: 544, distance: 332.8
click at [914, 423] on div "3" at bounding box center [715, 245] width 1431 height 358
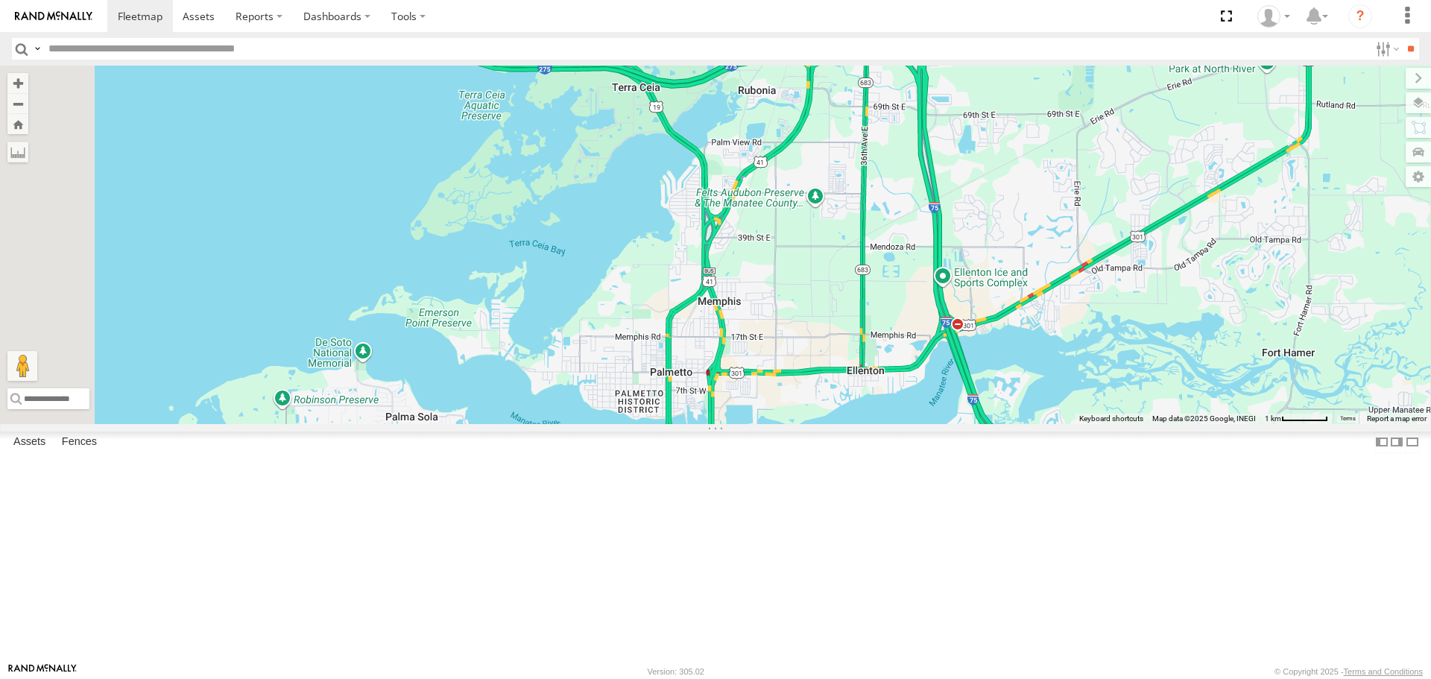
drag, startPoint x: 905, startPoint y: 496, endPoint x: 774, endPoint y: 271, distance: 260.5
click at [774, 271] on div "3" at bounding box center [715, 245] width 1431 height 358
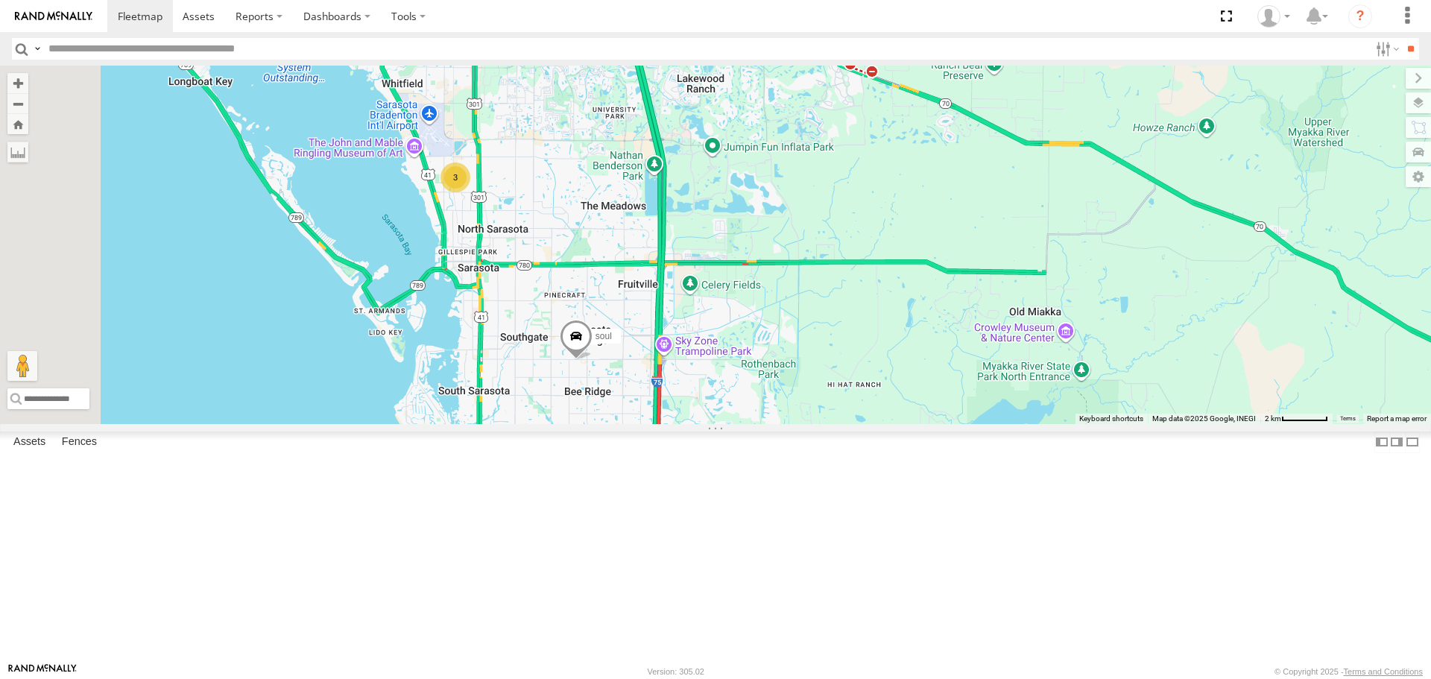
drag, startPoint x: 540, startPoint y: 302, endPoint x: 737, endPoint y: 457, distance: 251.1
click at [747, 423] on div "soul Tom 3" at bounding box center [715, 245] width 1431 height 358
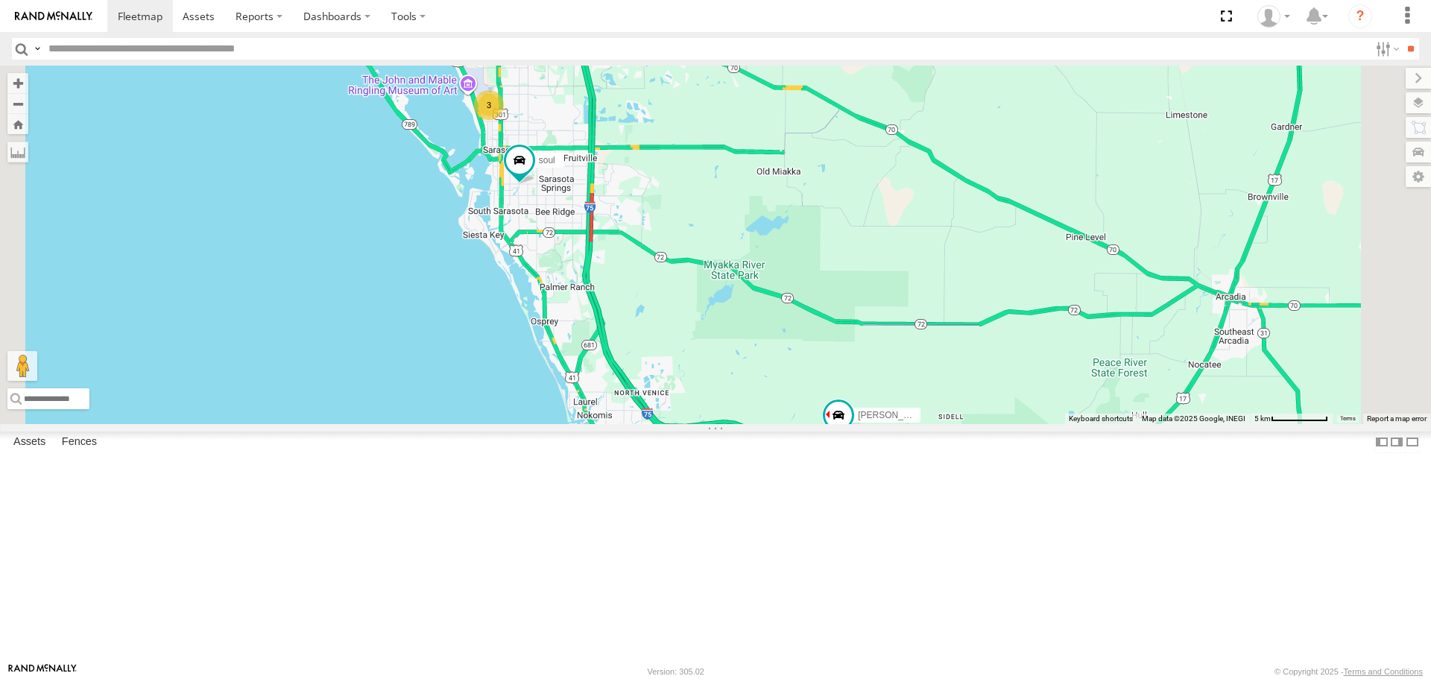
drag, startPoint x: 685, startPoint y: 291, endPoint x: 721, endPoint y: 425, distance: 138.9
click at [721, 423] on div "Tom soul 3" at bounding box center [715, 245] width 1431 height 358
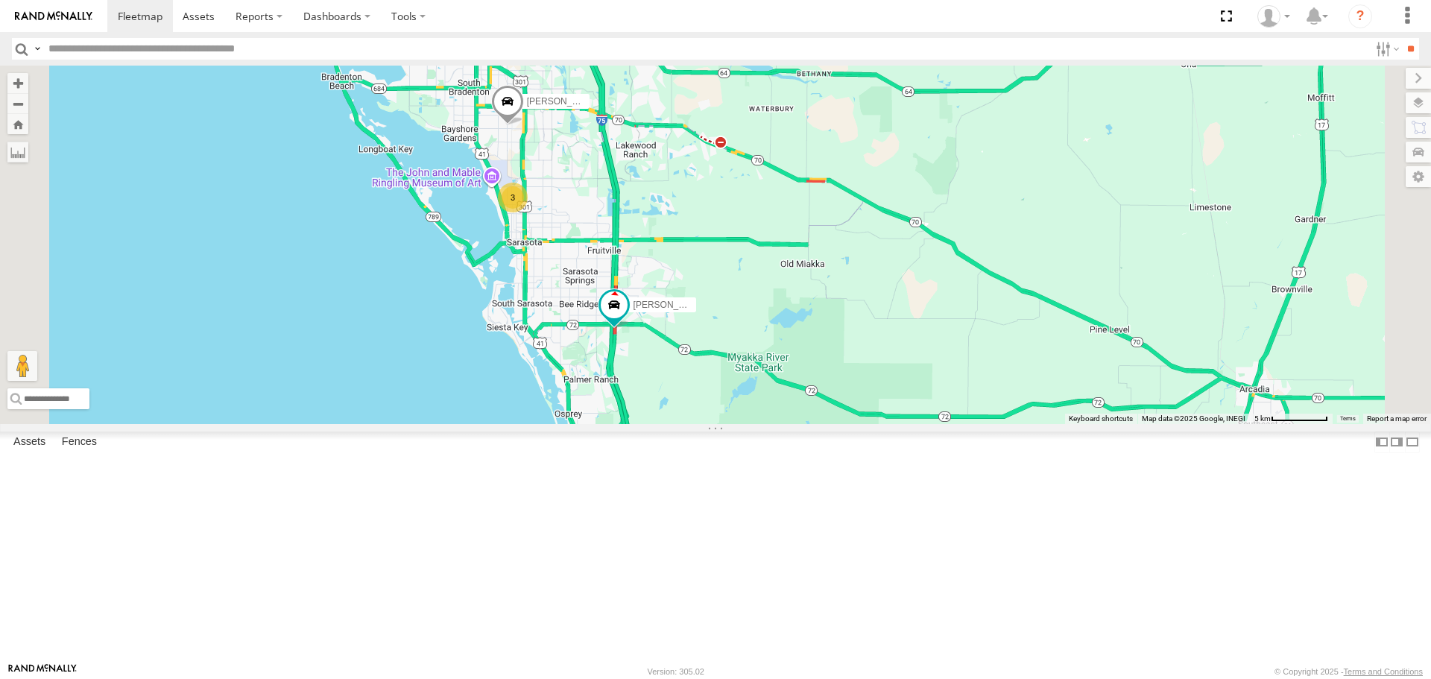
click at [0, 0] on link at bounding box center [0, 0] width 0 height 0
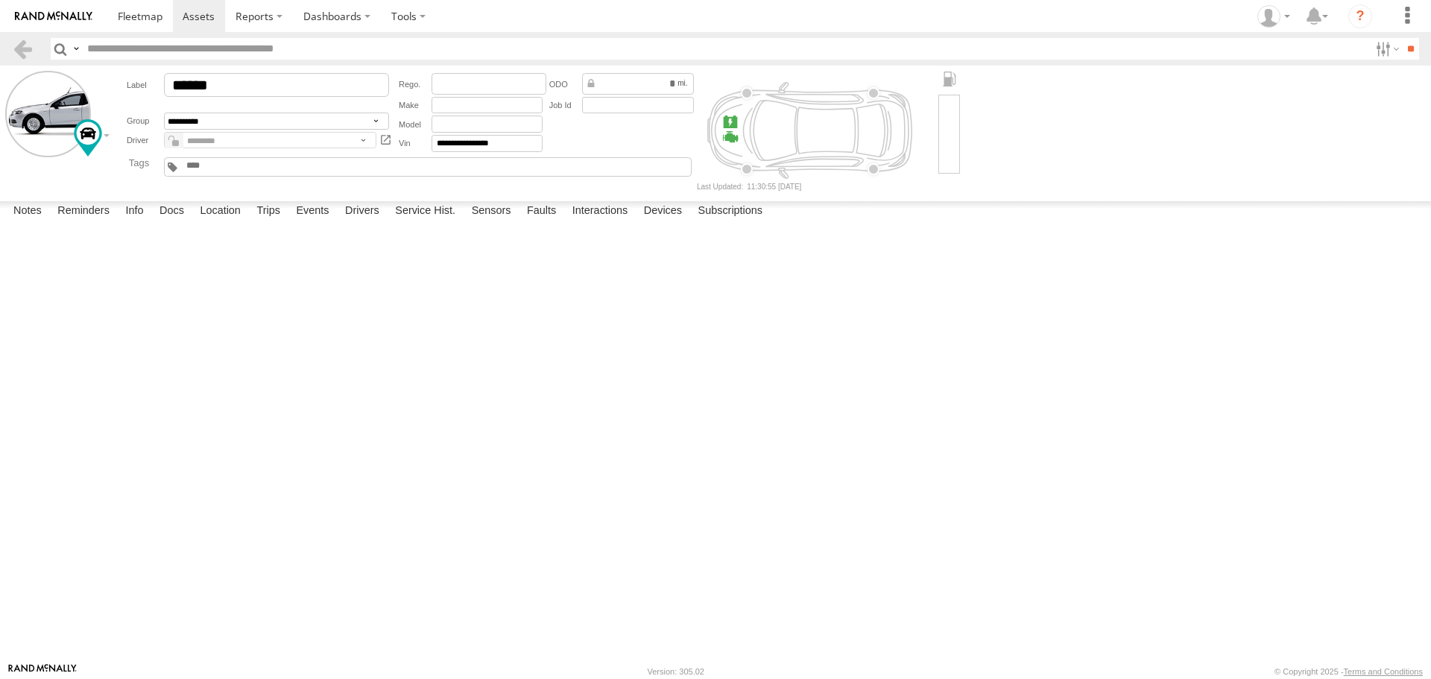
click at [0, 0] on label at bounding box center [0, 0] width 0 height 0
click at [0, 0] on button "Proceed" at bounding box center [0, 0] width 0 height 0
click at [133, 20] on span at bounding box center [140, 16] width 45 height 14
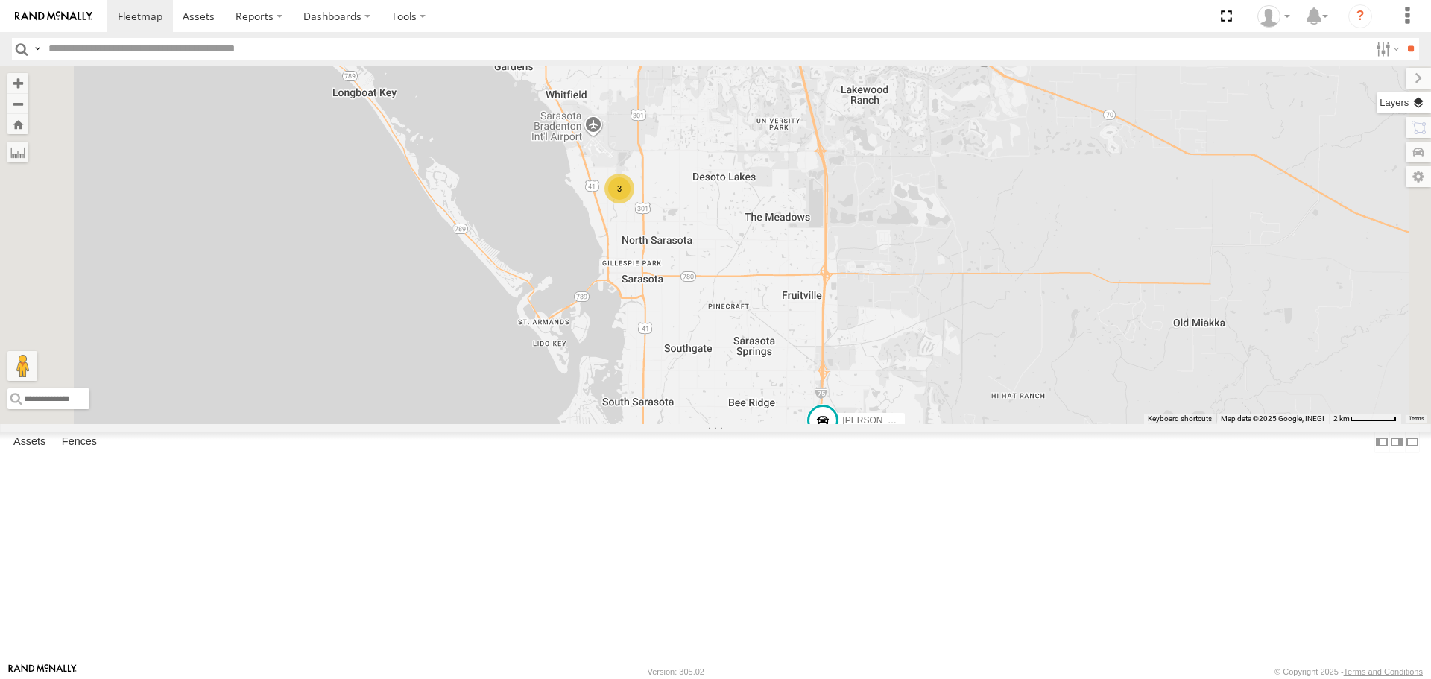
drag, startPoint x: 1410, startPoint y: 90, endPoint x: 1413, endPoint y: 98, distance: 8.0
click at [1410, 90] on div "[PERSON_NAME] 3 [PERSON_NAME]" at bounding box center [715, 245] width 1431 height 358
click at [1416, 107] on label at bounding box center [1404, 102] width 54 height 21
click at [0, 0] on span "Basemaps" at bounding box center [0, 0] width 0 height 0
click at [0, 0] on span "Roadmap" at bounding box center [0, 0] width 0 height 0
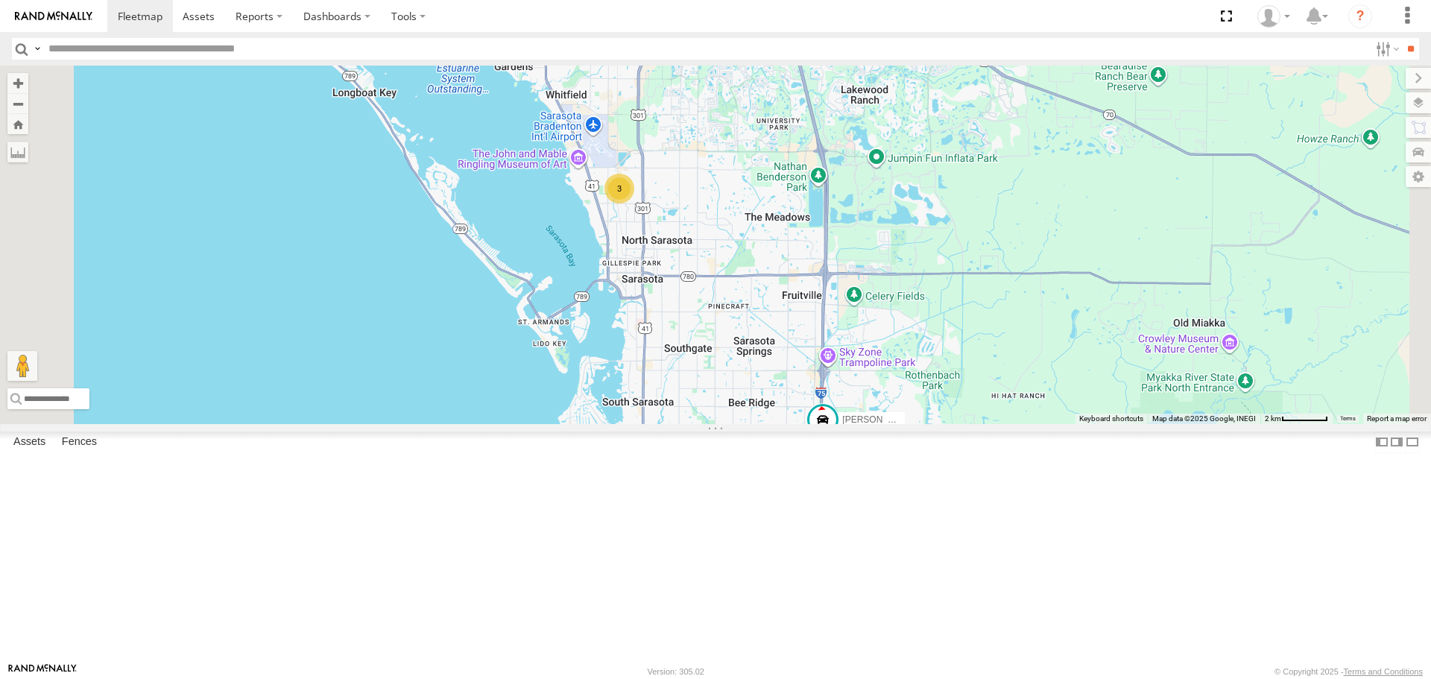
click at [0, 0] on span "Overlays" at bounding box center [0, 0] width 0 height 0
click at [0, 0] on span "Traffic" at bounding box center [0, 0] width 0 height 0
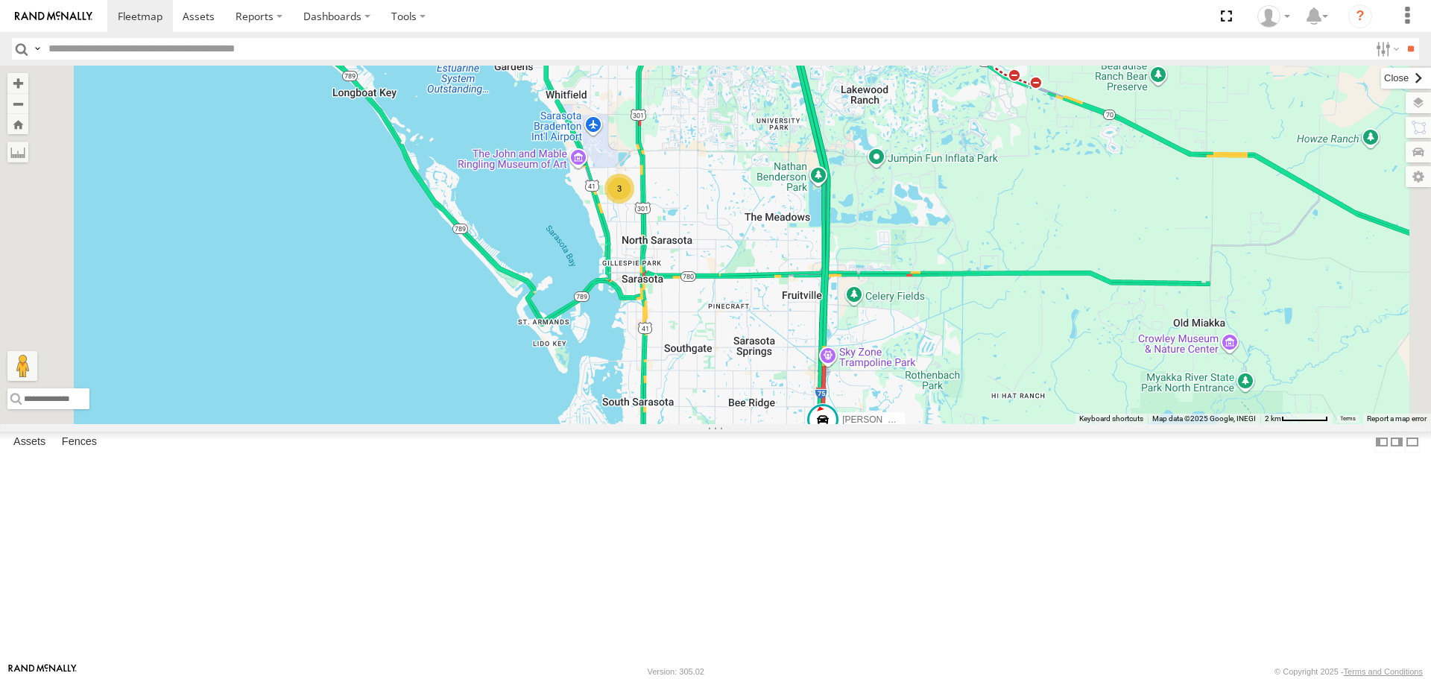
click at [1381, 84] on label at bounding box center [1406, 78] width 50 height 21
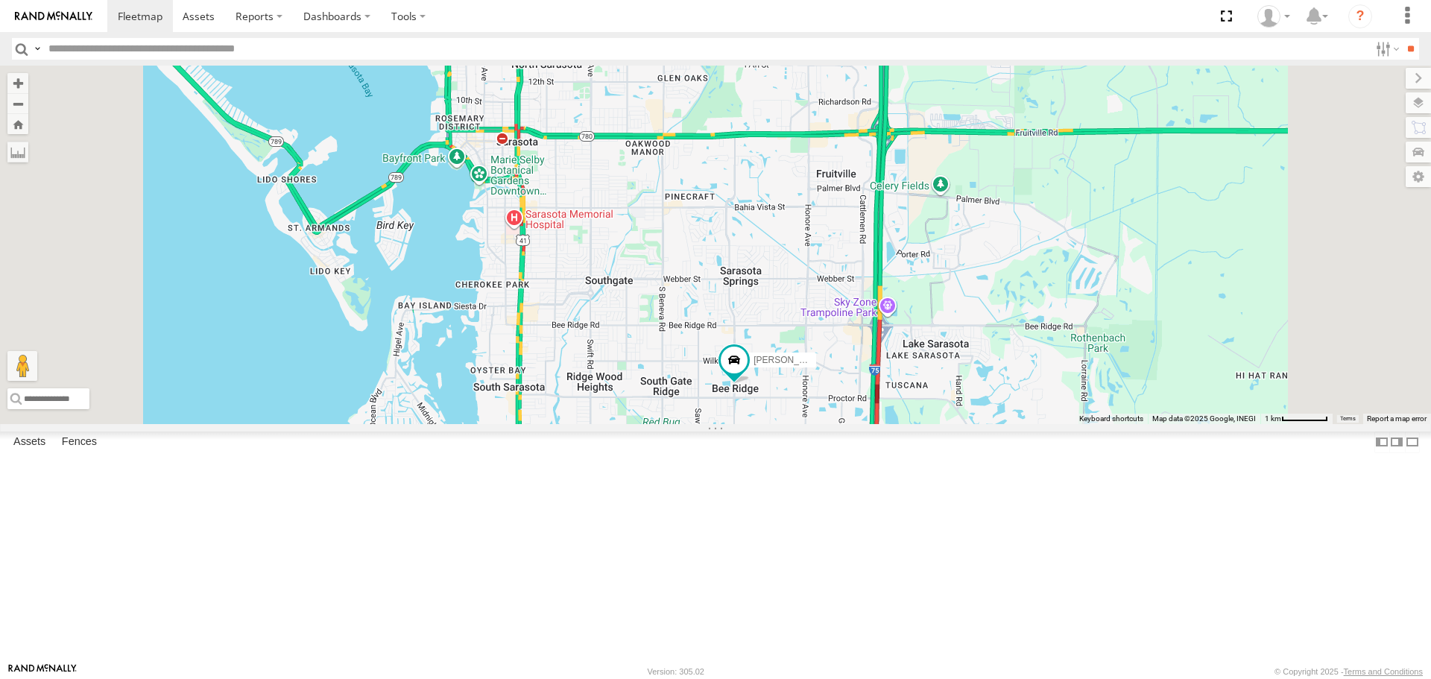
drag, startPoint x: 769, startPoint y: 277, endPoint x: 812, endPoint y: 404, distance: 134.8
click at [812, 404] on div "[PERSON_NAME]" at bounding box center [715, 245] width 1431 height 358
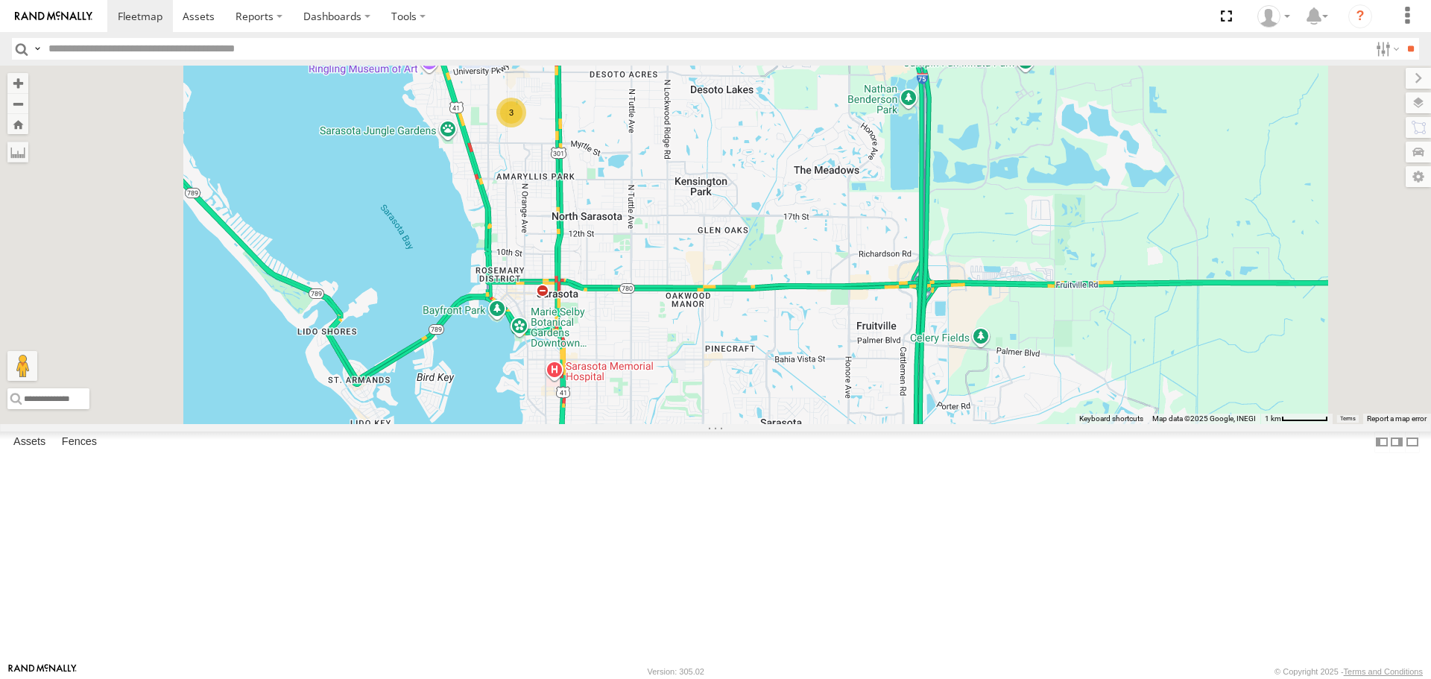
click at [698, 306] on div "Tom 3" at bounding box center [715, 245] width 1431 height 358
drag, startPoint x: 680, startPoint y: 334, endPoint x: 643, endPoint y: 505, distance: 174.6
click at [643, 423] on div "Tom 3" at bounding box center [715, 245] width 1431 height 358
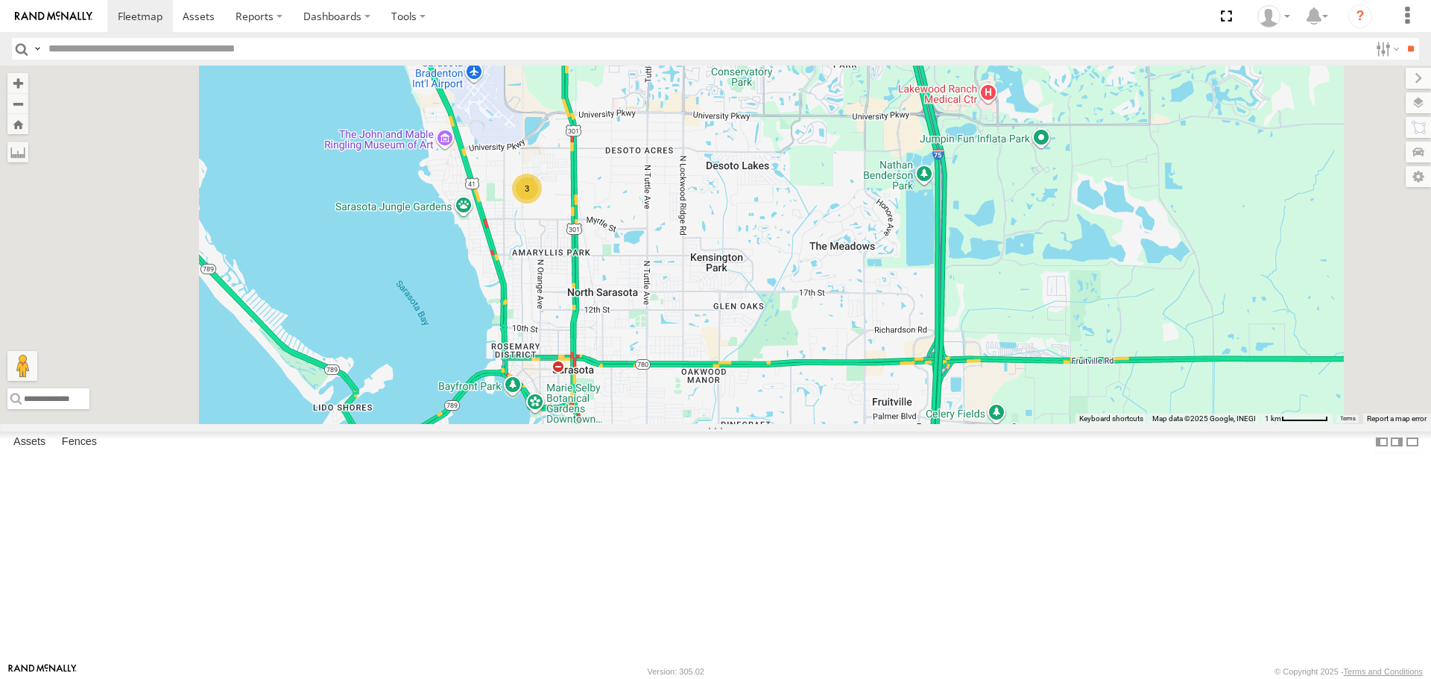
drag, startPoint x: 744, startPoint y: 305, endPoint x: 734, endPoint y: 410, distance: 105.5
click at [734, 410] on div "Tom 3" at bounding box center [715, 245] width 1431 height 358
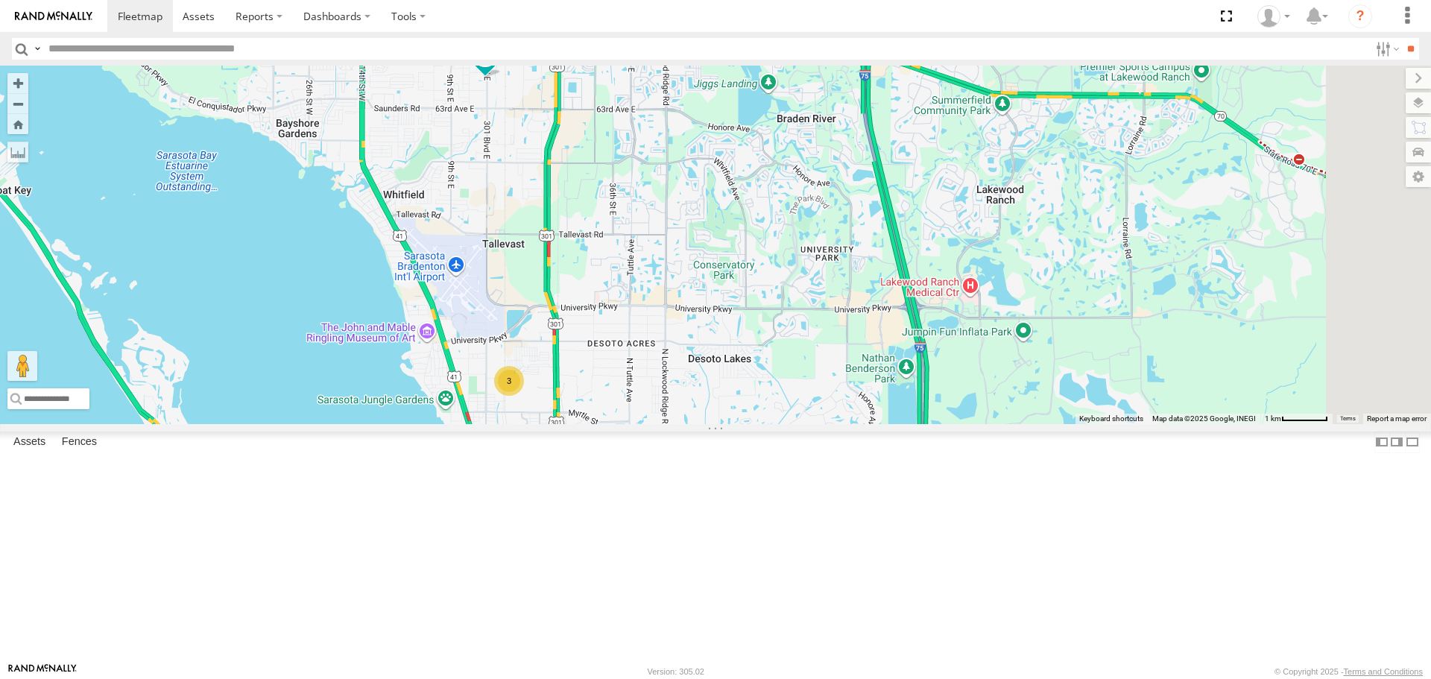
drag, startPoint x: 730, startPoint y: 302, endPoint x: 714, endPoint y: 408, distance: 107.8
click at [723, 410] on div "[PERSON_NAME] 3 [PERSON_NAME]" at bounding box center [715, 245] width 1431 height 358
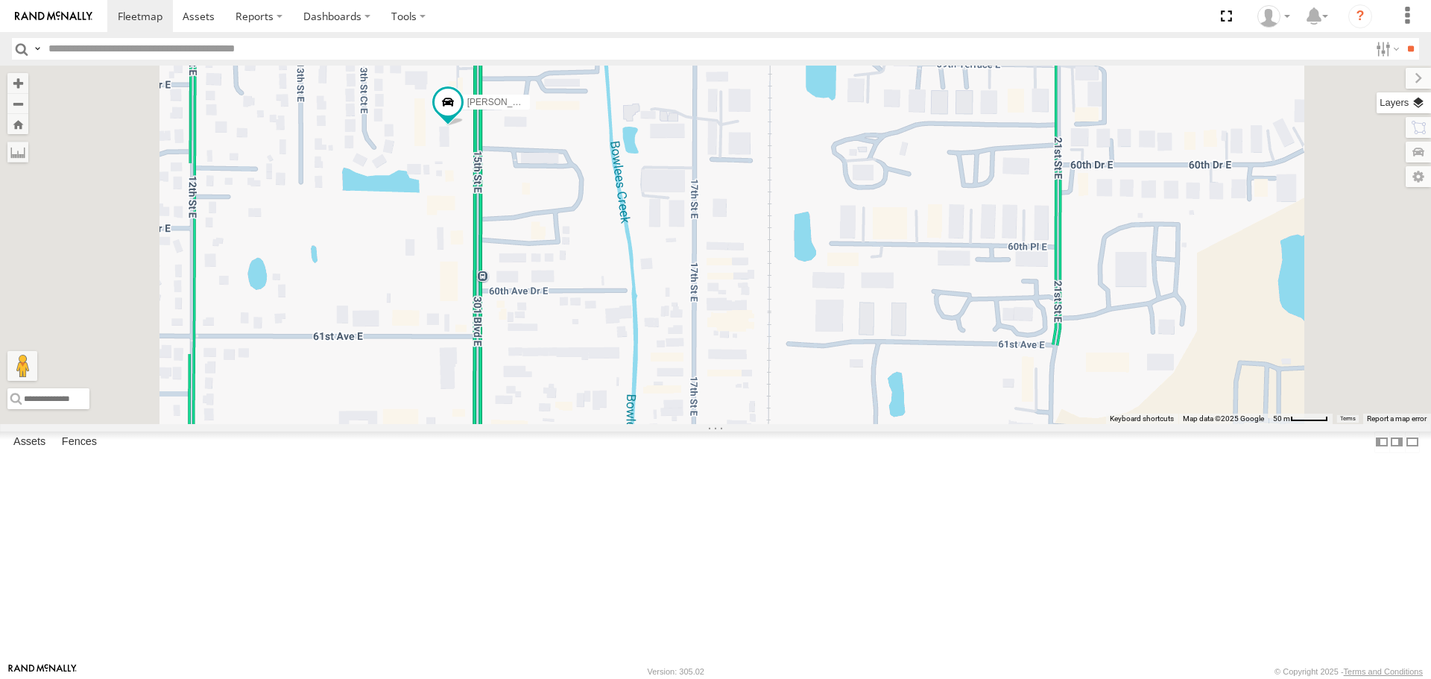
click at [1420, 107] on label at bounding box center [1404, 102] width 54 height 21
click at [0, 0] on span "Satellite + Roadmap" at bounding box center [0, 0] width 0 height 0
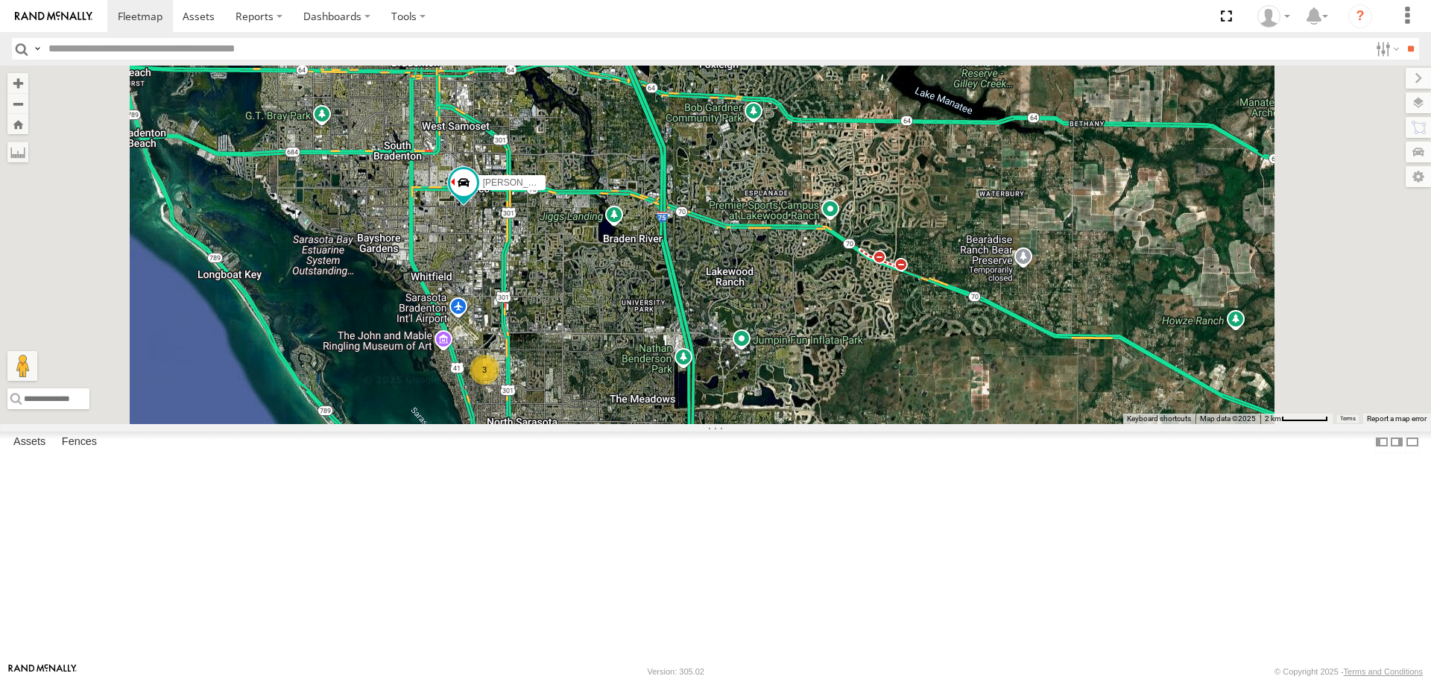
click at [0, 0] on span "Roadmap" at bounding box center [0, 0] width 0 height 0
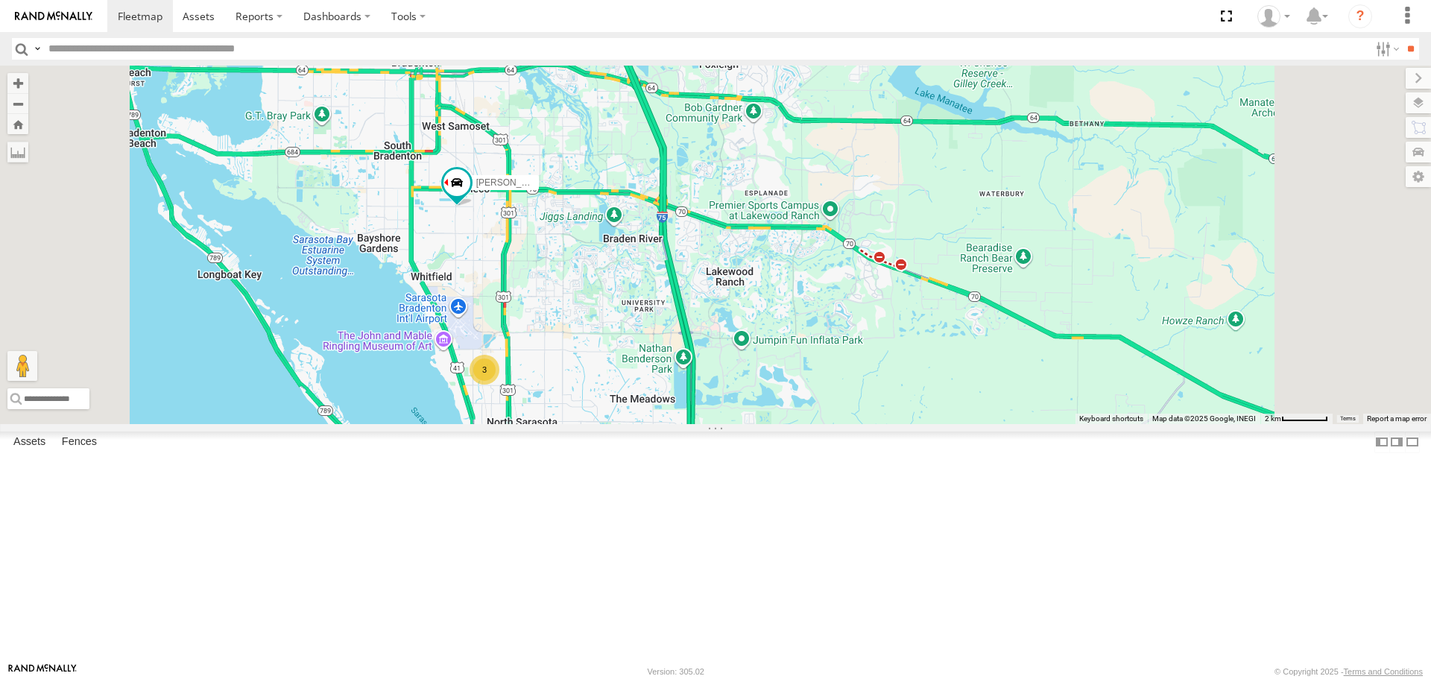
click at [0, 0] on link at bounding box center [0, 0] width 0 height 0
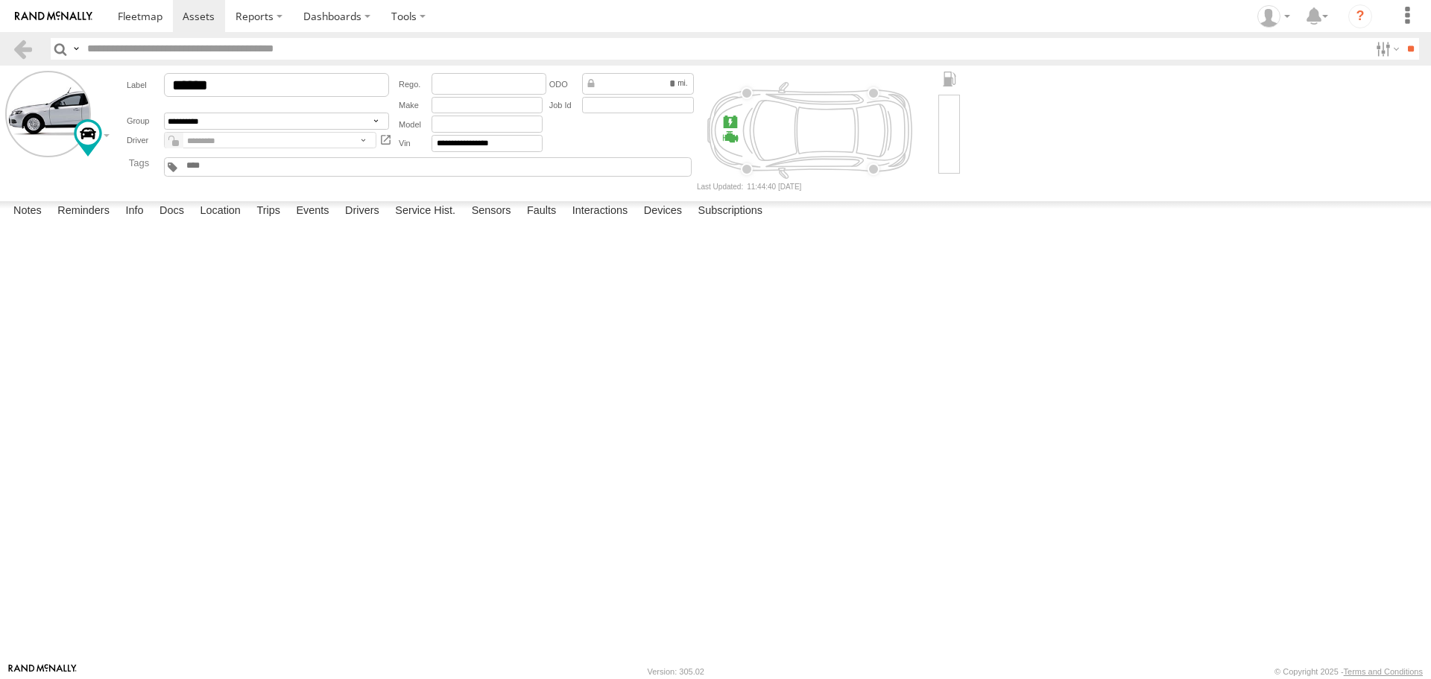
click at [0, 0] on label at bounding box center [0, 0] width 0 height 0
click at [0, 0] on button "Proceed" at bounding box center [0, 0] width 0 height 0
click at [139, 16] on span at bounding box center [140, 16] width 45 height 14
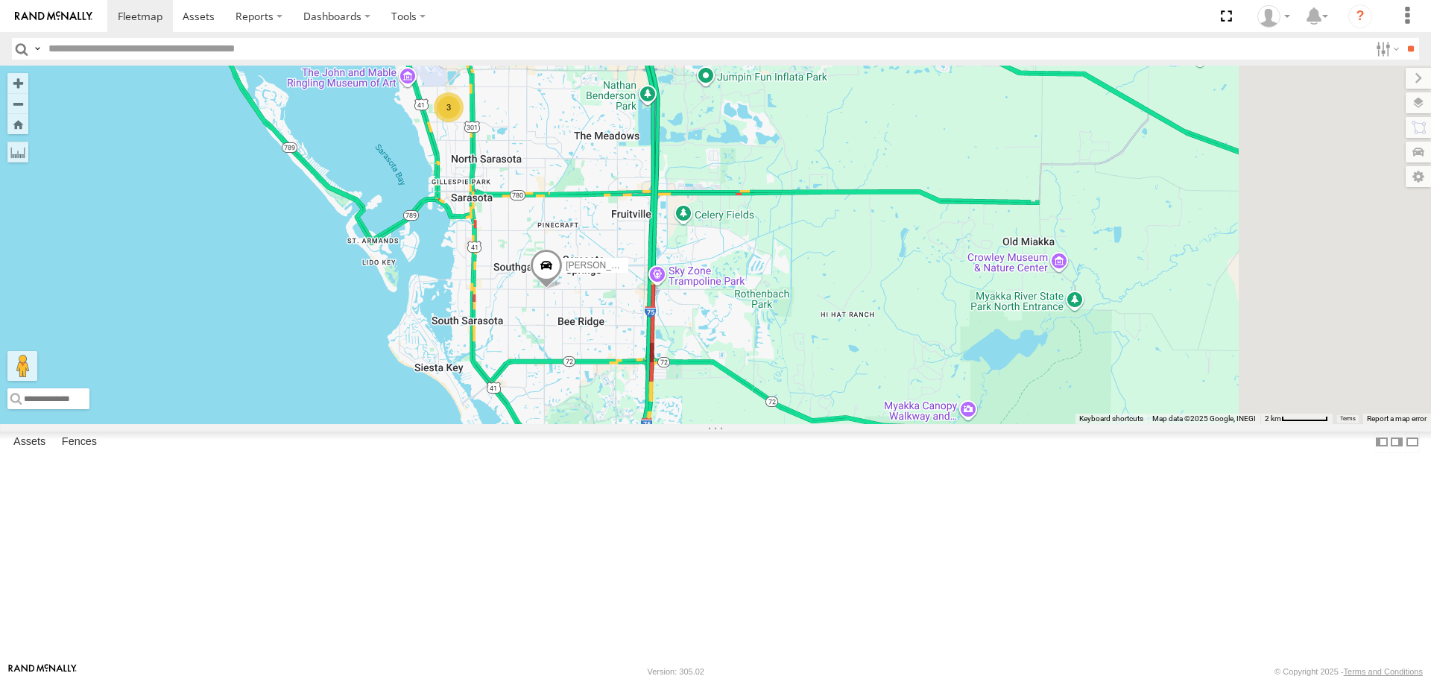
drag, startPoint x: 1000, startPoint y: 477, endPoint x: 753, endPoint y: 349, distance: 278.0
click at [753, 349] on div "[PERSON_NAME] 3 [PERSON_NAME]" at bounding box center [715, 245] width 1431 height 358
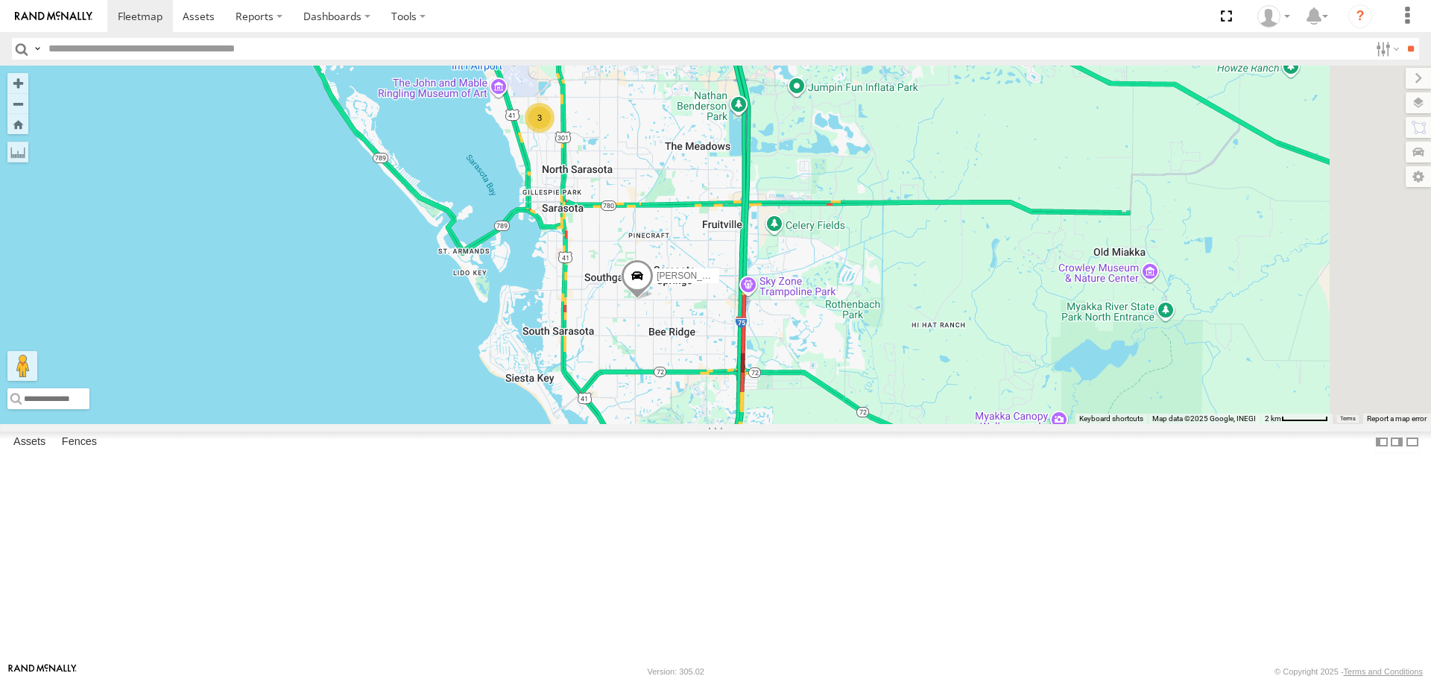
drag, startPoint x: 897, startPoint y: 490, endPoint x: 817, endPoint y: 377, distance: 138.6
click at [817, 377] on div "[PERSON_NAME] [PERSON_NAME] 3" at bounding box center [715, 245] width 1431 height 358
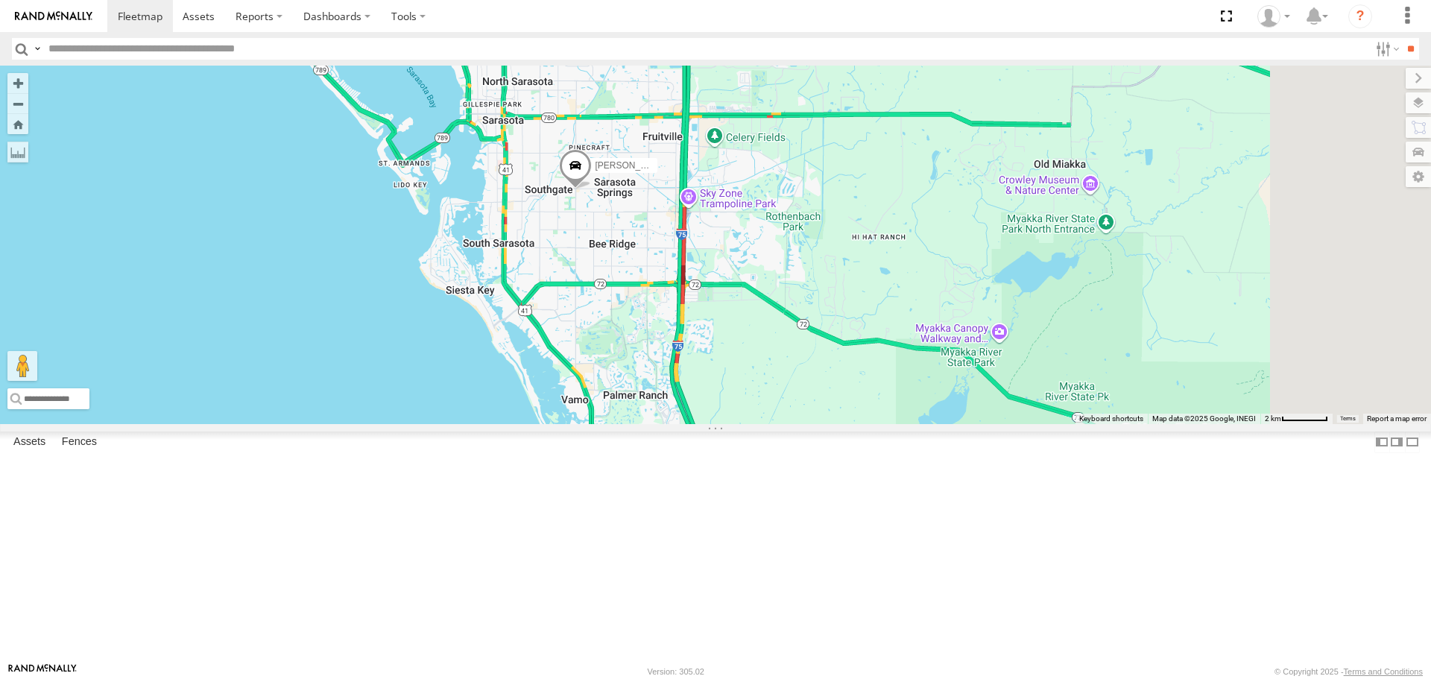
click at [592, 189] on span at bounding box center [575, 169] width 33 height 40
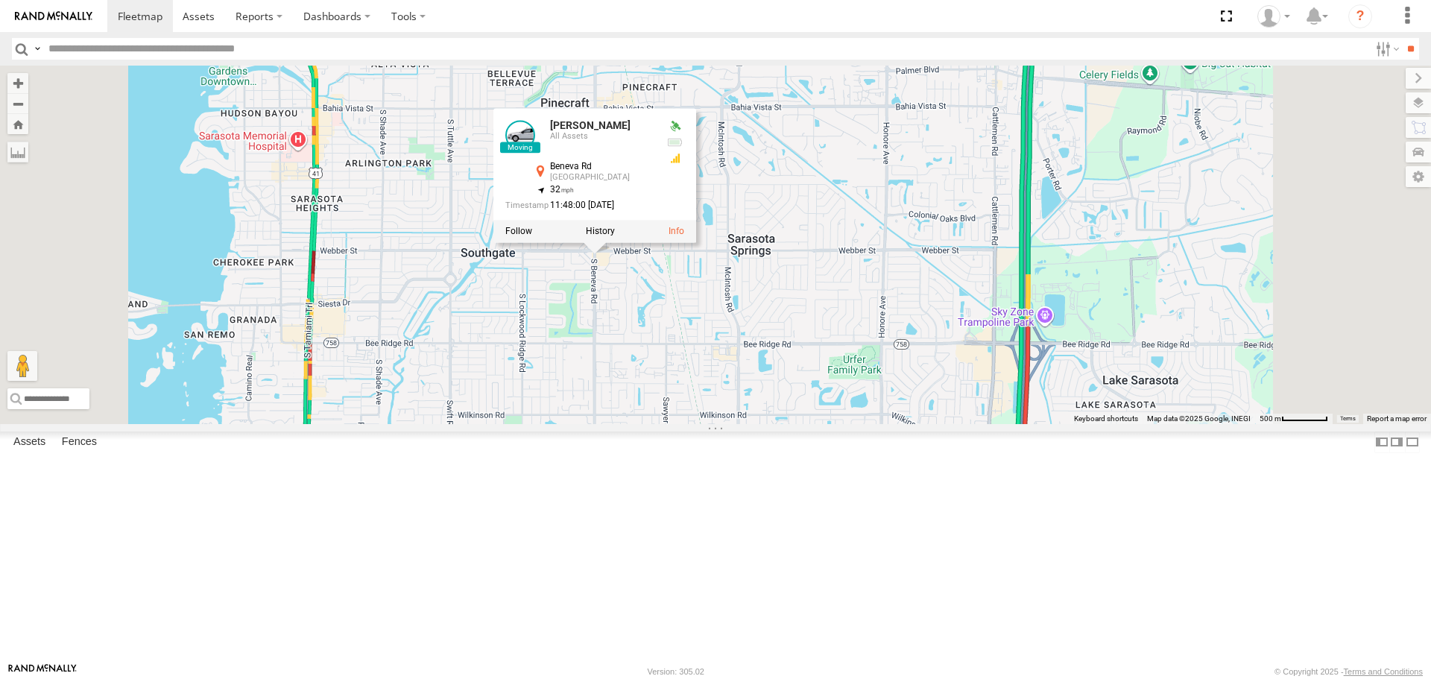
drag, startPoint x: 766, startPoint y: 275, endPoint x: 737, endPoint y: 443, distance: 170.1
click at [745, 423] on div "[PERSON_NAME] [PERSON_NAME] [PERSON_NAME] All Assets Beneva Rd [GEOGRAPHIC_DATA…" at bounding box center [715, 245] width 1431 height 358
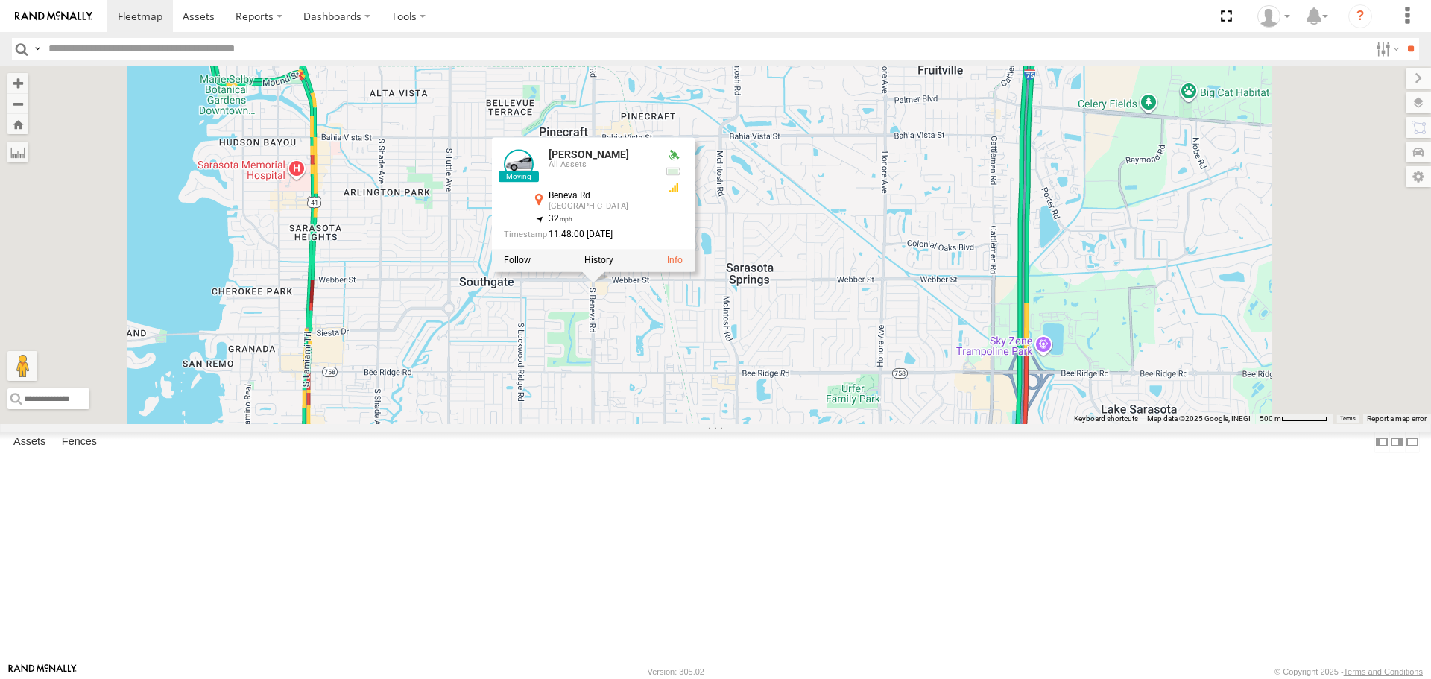
click at [862, 197] on div "[PERSON_NAME] [PERSON_NAME] [PERSON_NAME] All Assets Beneva Rd [GEOGRAPHIC_DATA…" at bounding box center [715, 245] width 1431 height 358
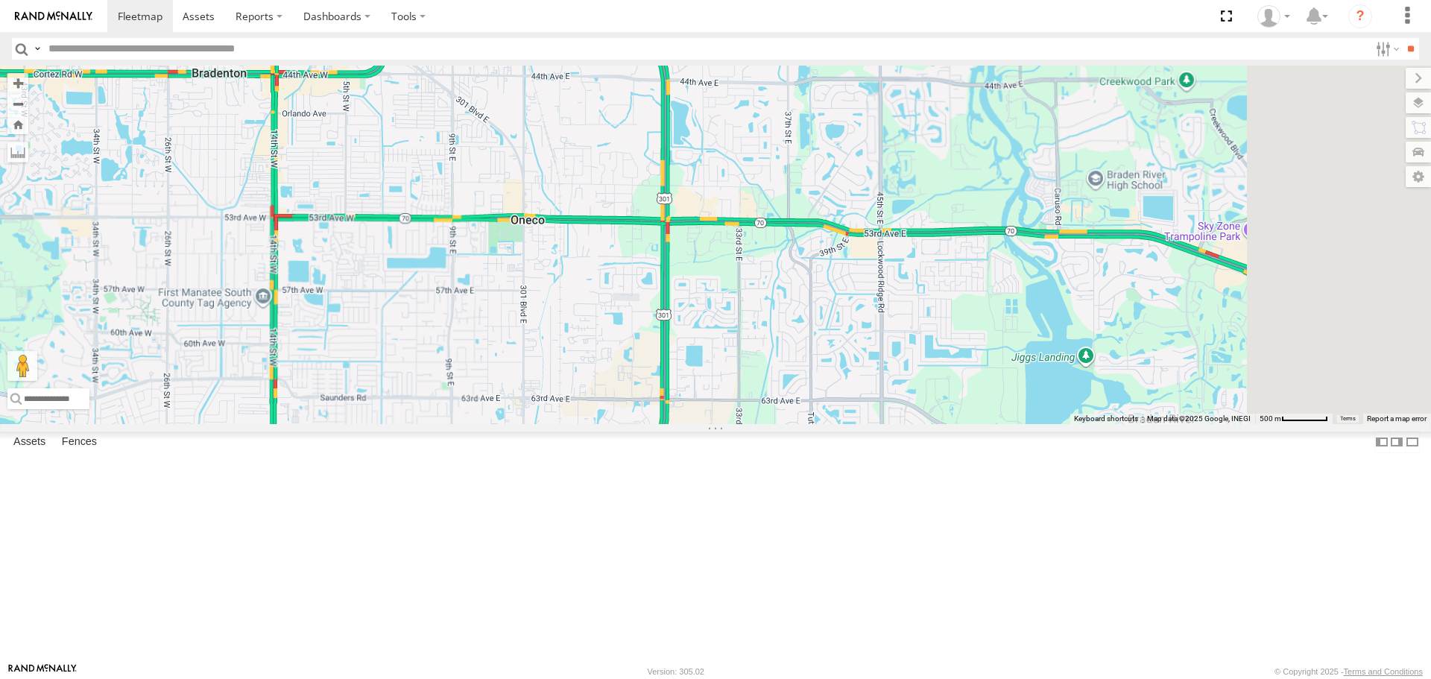
drag, startPoint x: 875, startPoint y: 471, endPoint x: 672, endPoint y: 427, distance: 208.2
click at [672, 423] on div at bounding box center [715, 245] width 1431 height 358
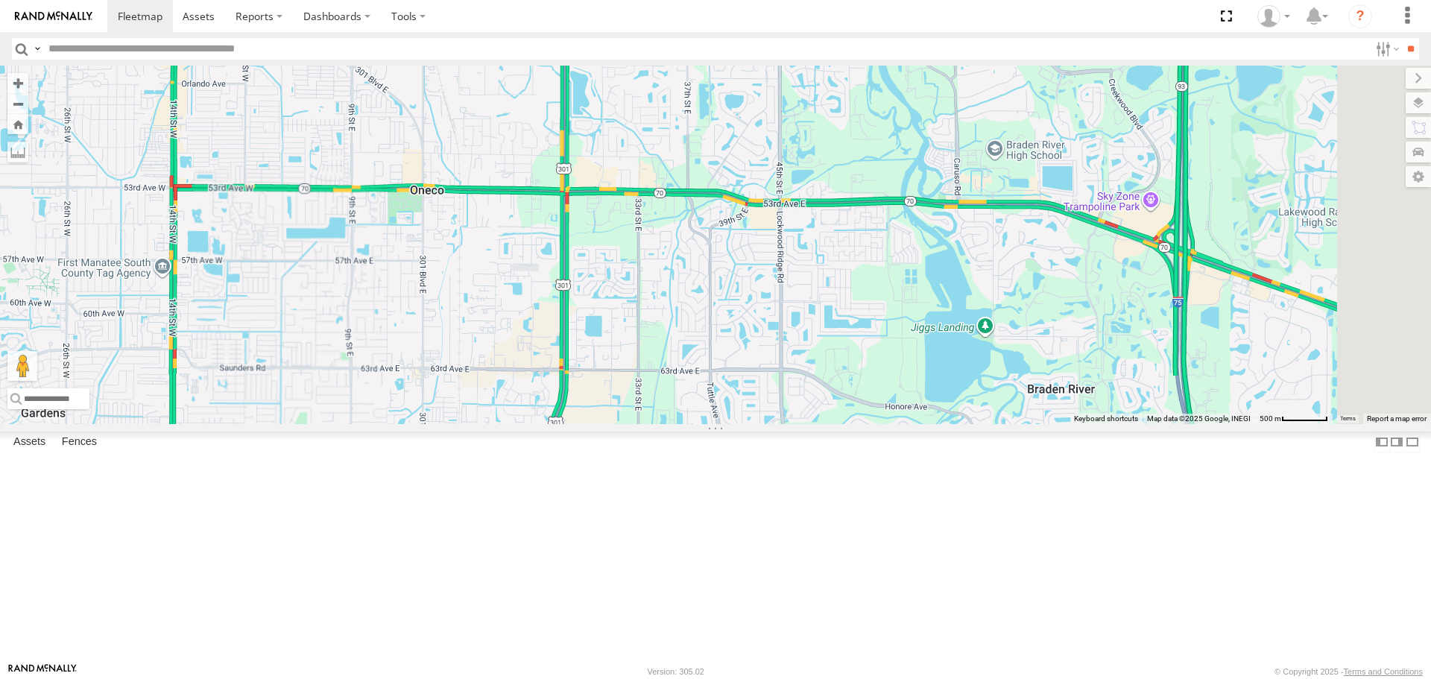
click at [672, 423] on div at bounding box center [715, 245] width 1431 height 358
click at [915, 304] on div at bounding box center [715, 245] width 1431 height 358
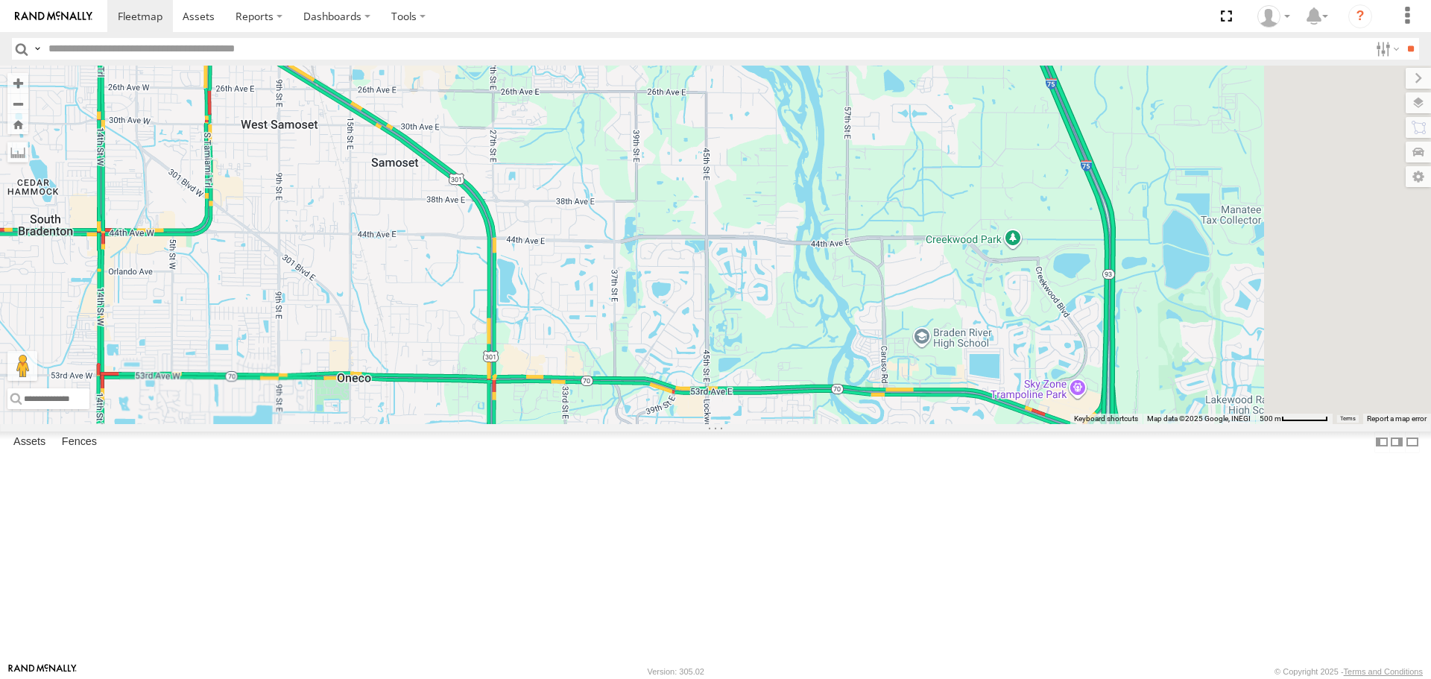
drag, startPoint x: 900, startPoint y: 327, endPoint x: 810, endPoint y: 480, distance: 177.4
click at [810, 423] on div "[PERSON_NAME]" at bounding box center [715, 245] width 1431 height 358
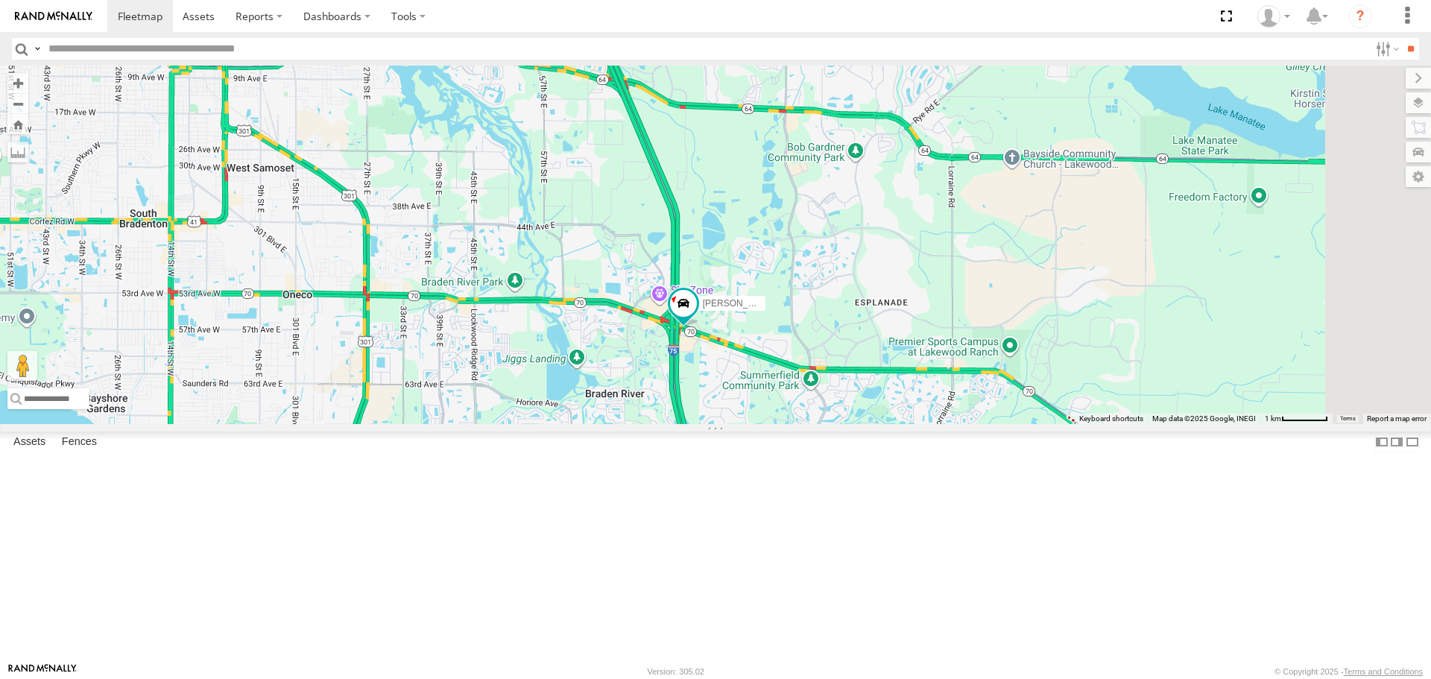
drag, startPoint x: 842, startPoint y: 375, endPoint x: 619, endPoint y: 230, distance: 265.1
click at [619, 231] on div "[PERSON_NAME]" at bounding box center [715, 245] width 1431 height 358
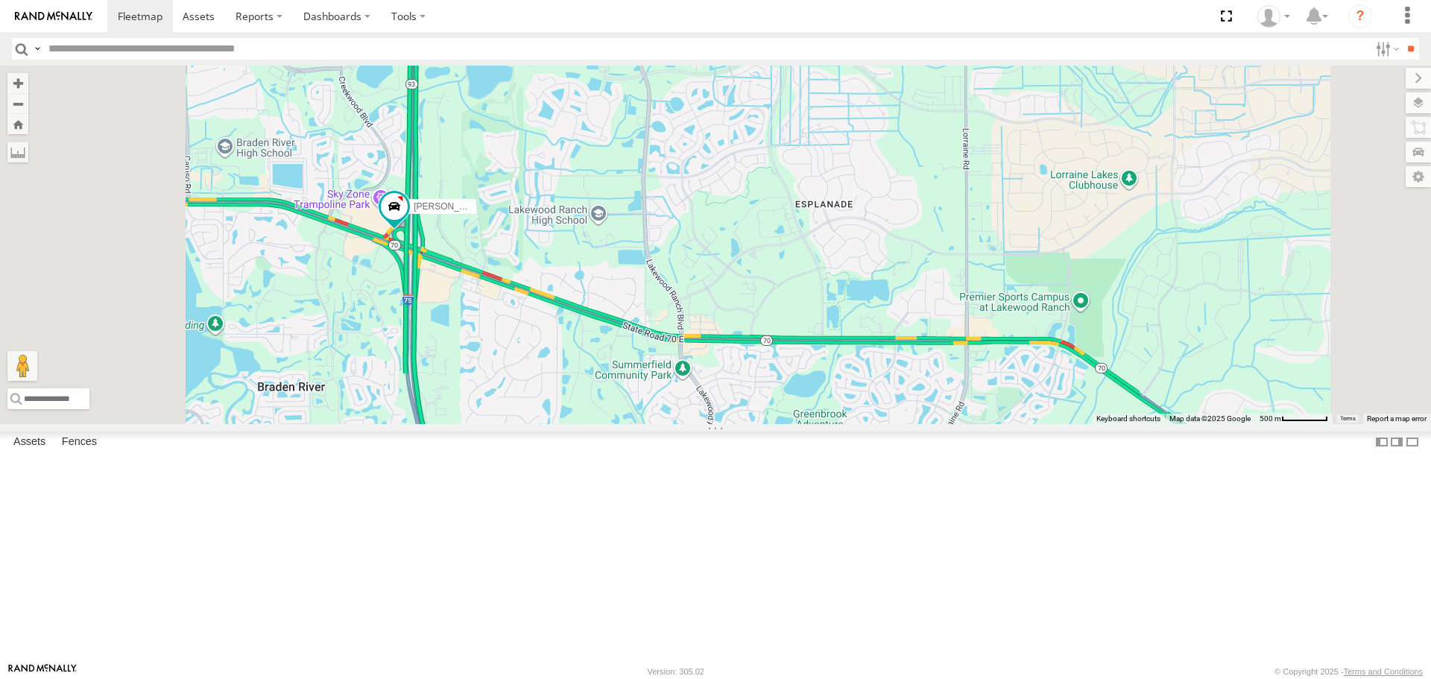
drag, startPoint x: 621, startPoint y: 500, endPoint x: 613, endPoint y: 335, distance: 165.6
click at [614, 337] on div "[PERSON_NAME]" at bounding box center [715, 245] width 1431 height 358
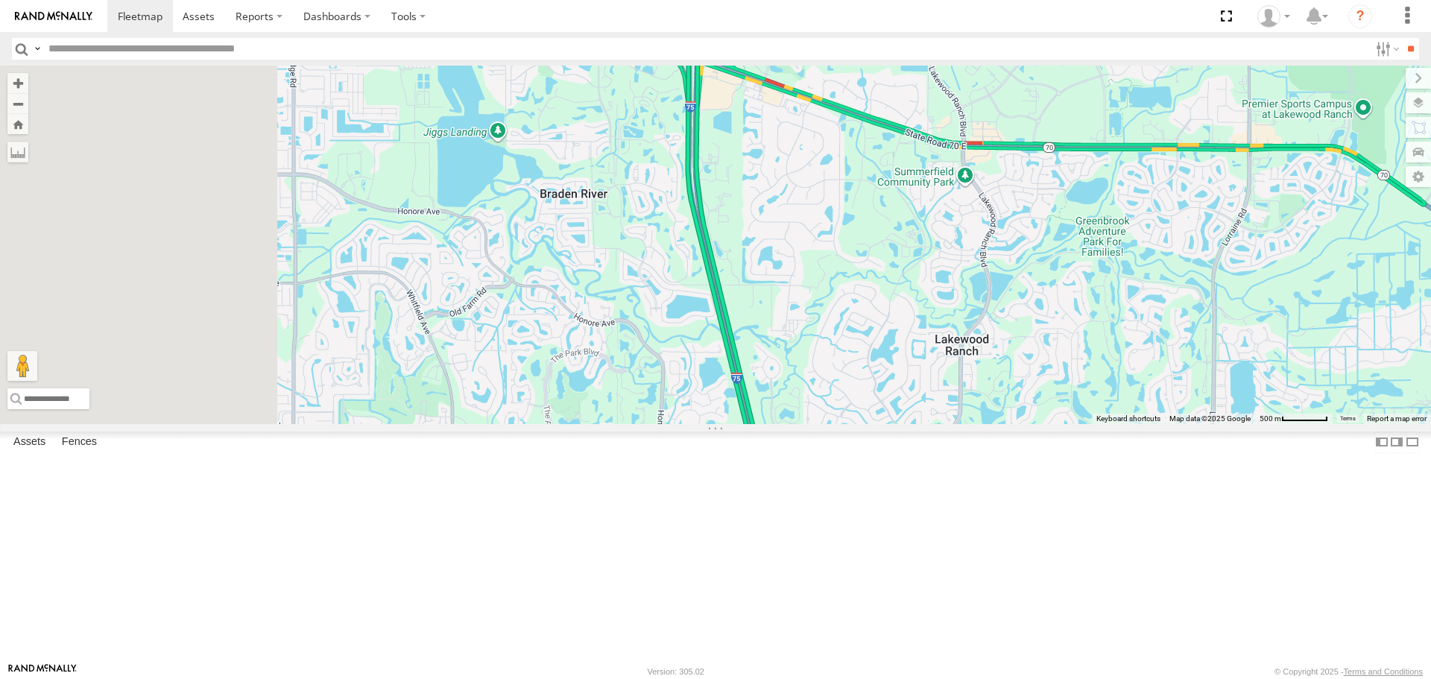
drag, startPoint x: 865, startPoint y: 281, endPoint x: 988, endPoint y: 247, distance: 128.4
click at [988, 249] on div at bounding box center [715, 245] width 1431 height 358
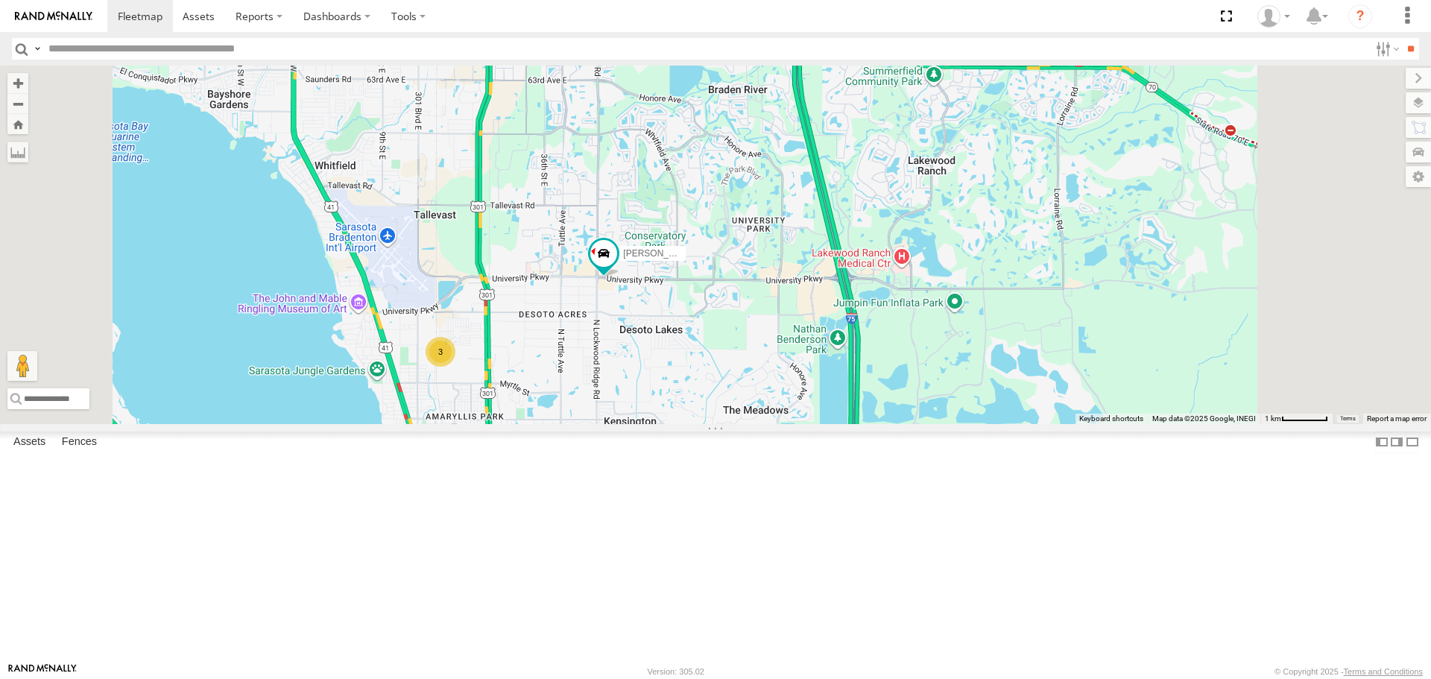
drag, startPoint x: 932, startPoint y: 369, endPoint x: 931, endPoint y: 314, distance: 55.2
click at [931, 314] on div "3 [PERSON_NAME]" at bounding box center [715, 245] width 1431 height 358
